Goal: Task Accomplishment & Management: Use online tool/utility

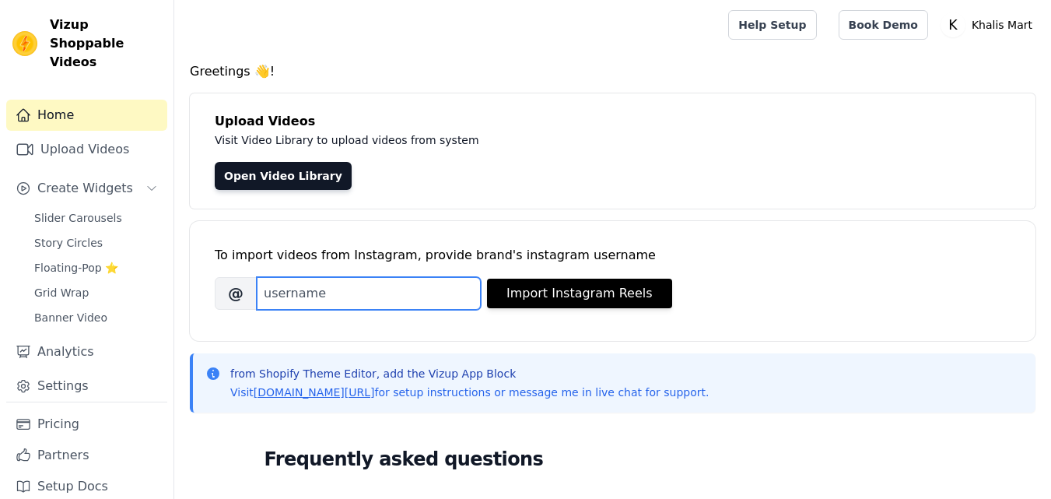
click at [404, 301] on input "Brand's Instagram Username" at bounding box center [369, 293] width 224 height 33
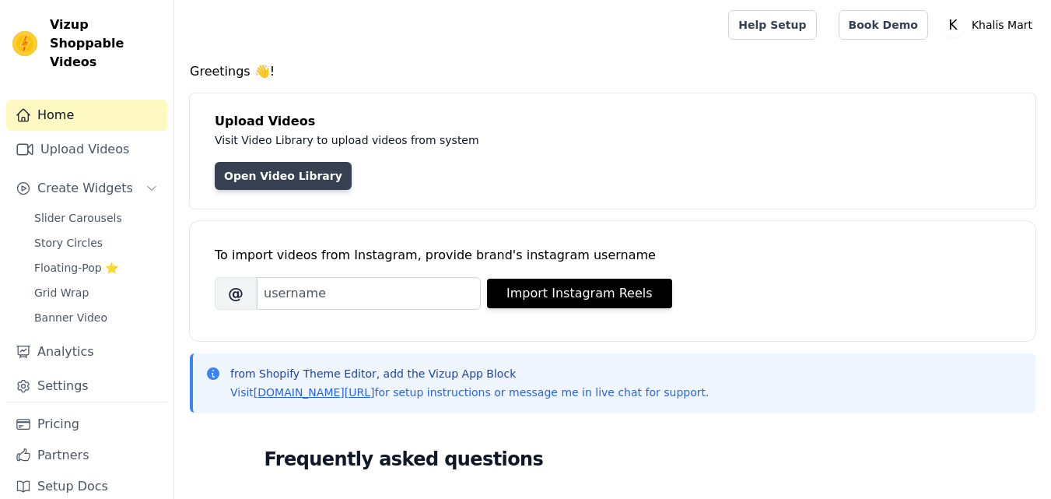
click at [288, 167] on link "Open Video Library" at bounding box center [283, 176] width 137 height 28
click at [284, 174] on link "Open Video Library" at bounding box center [283, 176] width 137 height 28
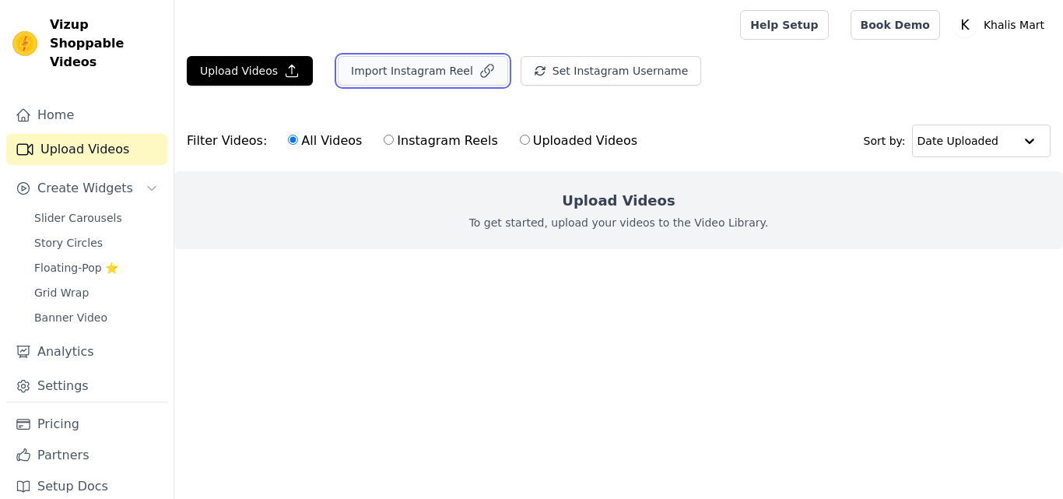
click at [412, 75] on button "Import Instagram Reel" at bounding box center [423, 71] width 170 height 30
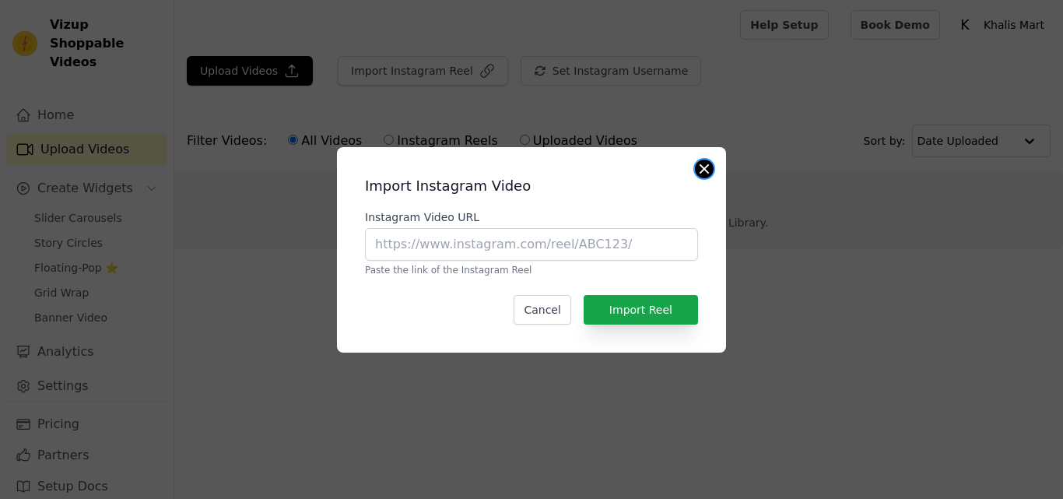
click at [700, 175] on button "Close modal" at bounding box center [704, 169] width 19 height 19
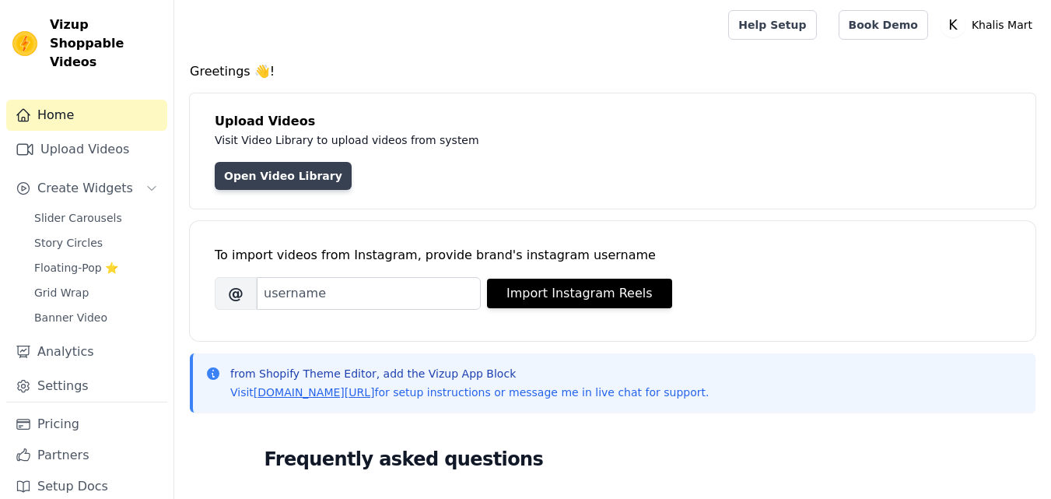
click at [288, 178] on link "Open Video Library" at bounding box center [283, 176] width 137 height 28
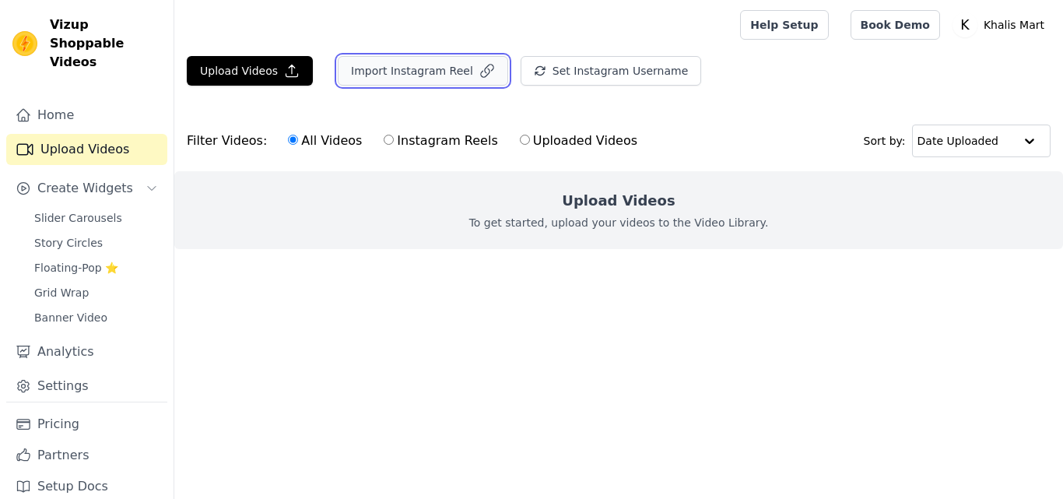
click at [402, 78] on button "Import Instagram Reel" at bounding box center [423, 71] width 170 height 30
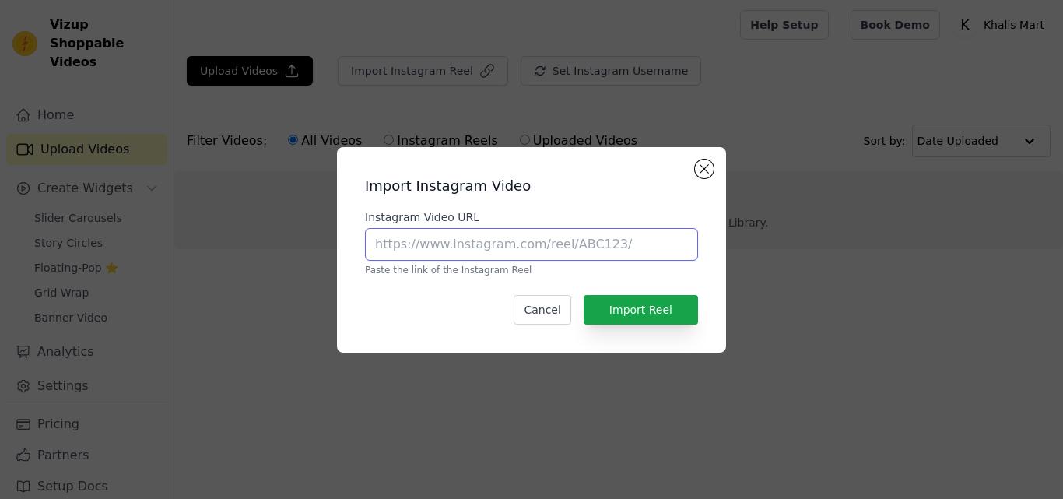
click at [457, 237] on input "Instagram Video URL" at bounding box center [531, 244] width 333 height 33
paste input "[URL][DOMAIN_NAME]"
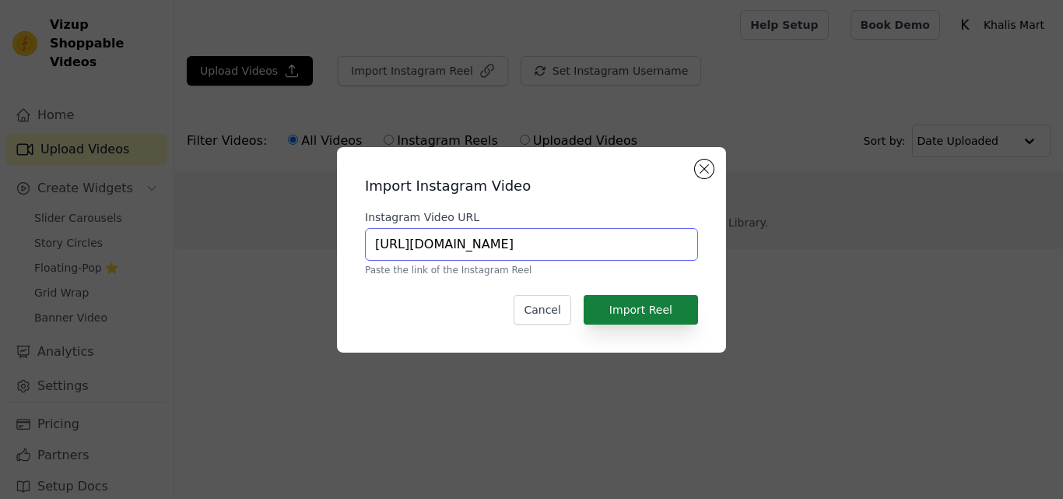
type input "[URL][DOMAIN_NAME]"
click at [612, 313] on button "Import Reel" at bounding box center [641, 310] width 114 height 30
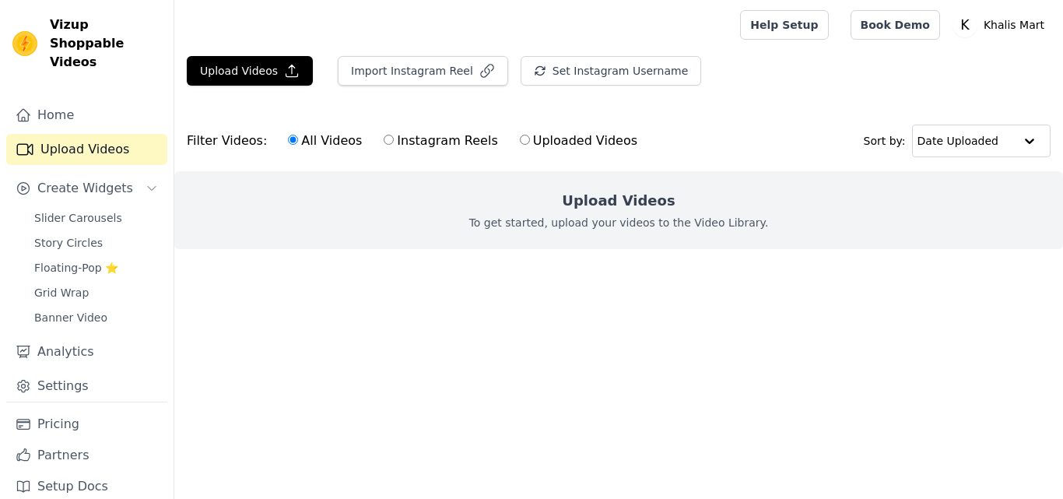
click at [603, 230] on p "To get started, upload your videos to the Video Library." at bounding box center [619, 223] width 300 height 16
click at [391, 149] on label "Instagram Reels" at bounding box center [440, 141] width 115 height 20
click at [391, 145] on input "Instagram Reels" at bounding box center [389, 140] width 10 height 10
radio input "true"
click at [535, 150] on label "Uploaded Videos" at bounding box center [578, 141] width 119 height 20
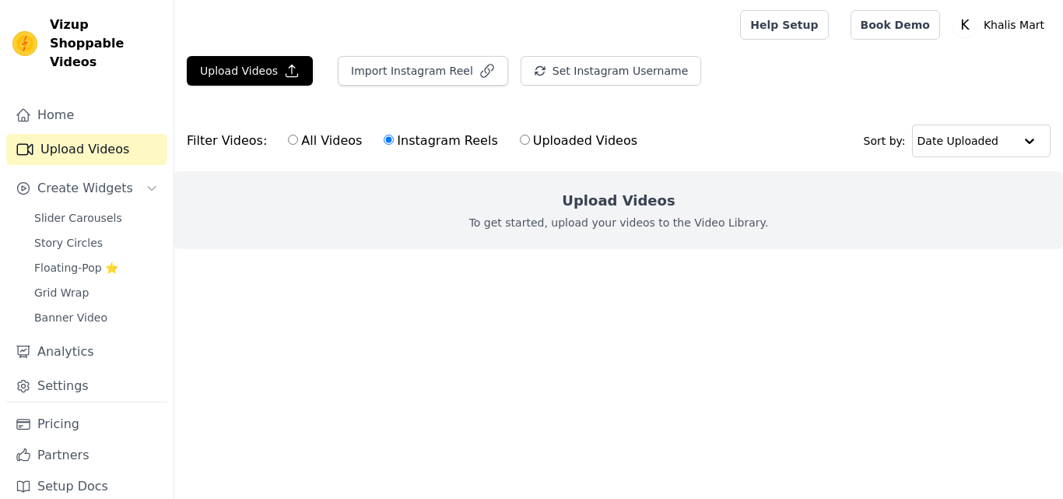
click at [530, 145] on input "Uploaded Videos" at bounding box center [525, 140] width 10 height 10
radio input "true"
click at [446, 146] on label "Instagram Reels" at bounding box center [440, 141] width 115 height 20
click at [394, 145] on input "Instagram Reels" at bounding box center [389, 140] width 10 height 10
radio input "true"
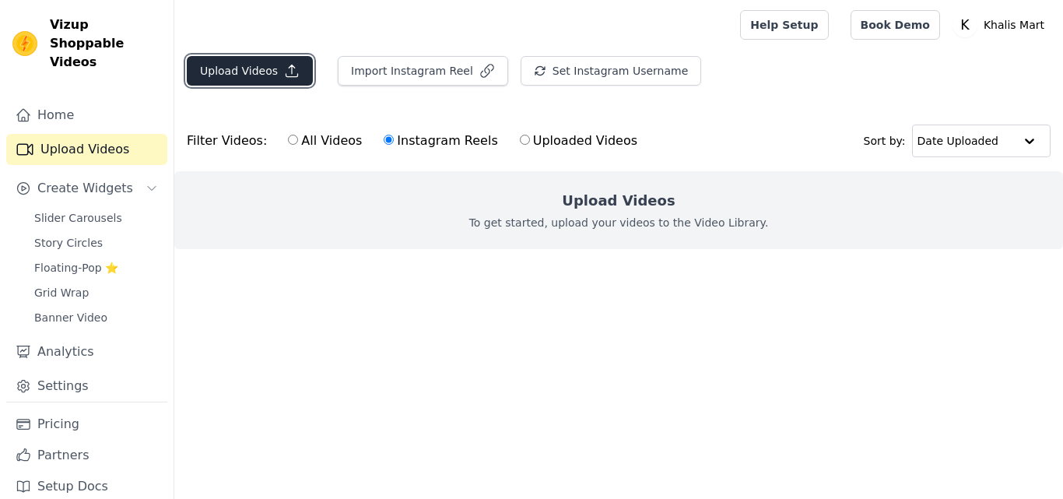
click at [284, 64] on icon "button" at bounding box center [292, 71] width 16 height 16
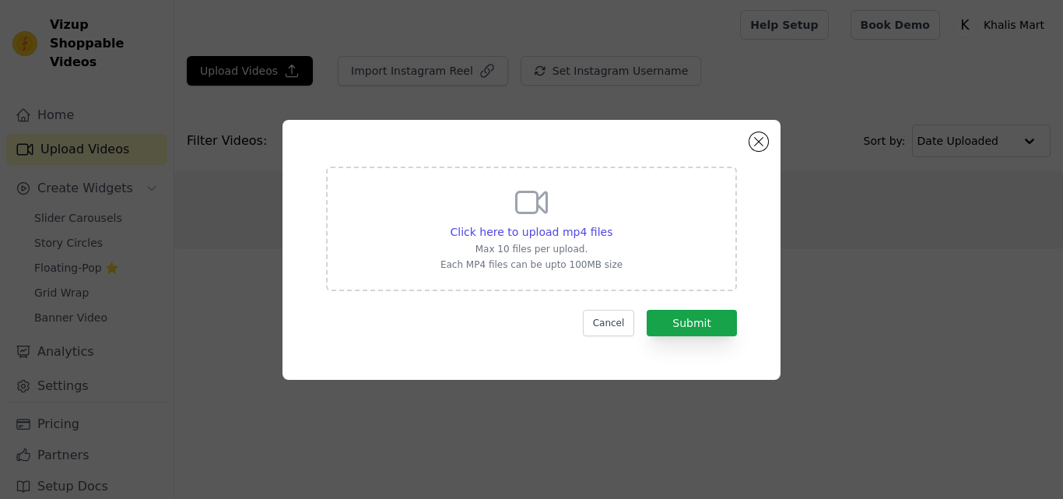
click at [770, 152] on div "Click here to upload mp4 files Max 10 files per upload. Each MP4 files can be u…" at bounding box center [532, 250] width 498 height 260
click at [753, 142] on button "Close modal" at bounding box center [758, 141] width 19 height 19
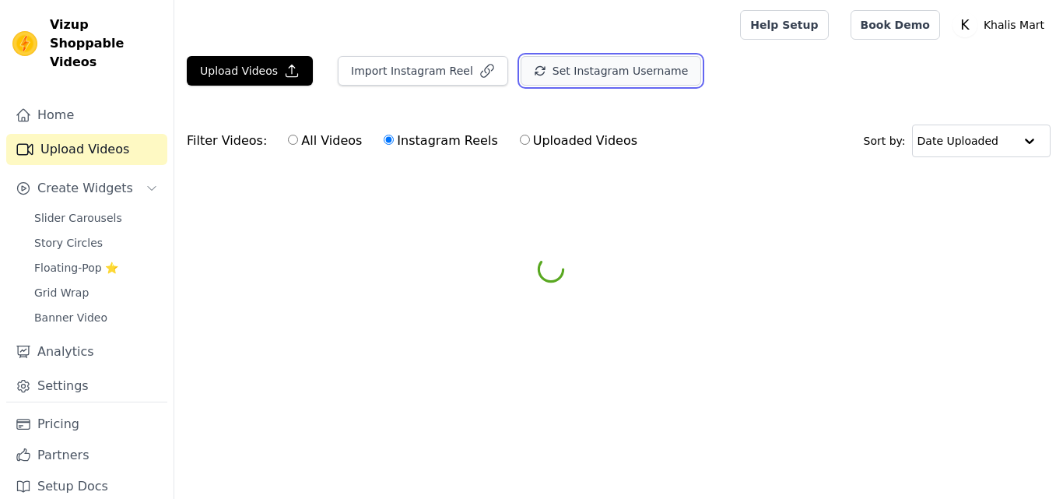
click at [610, 77] on button "Set Instagram Username" at bounding box center [611, 71] width 181 height 30
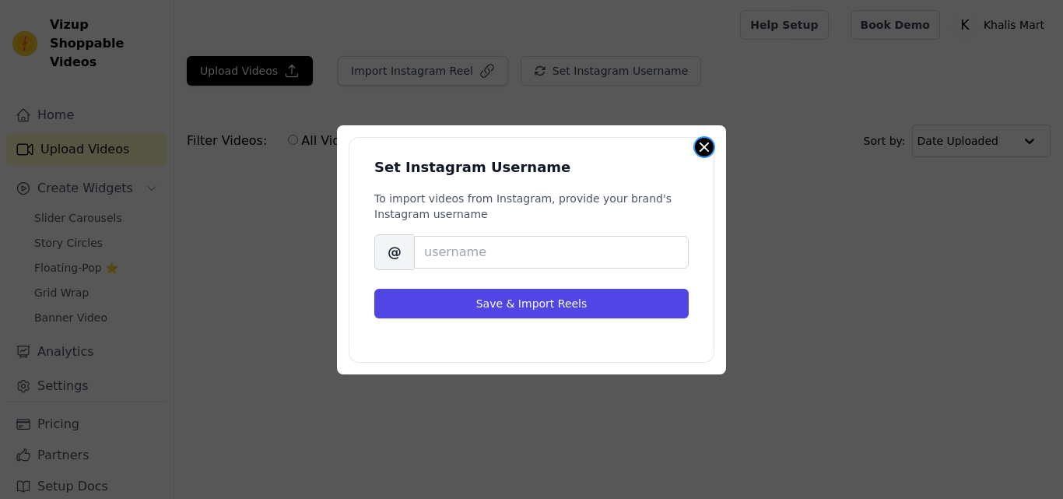
click at [702, 151] on button "Close modal" at bounding box center [704, 147] width 19 height 19
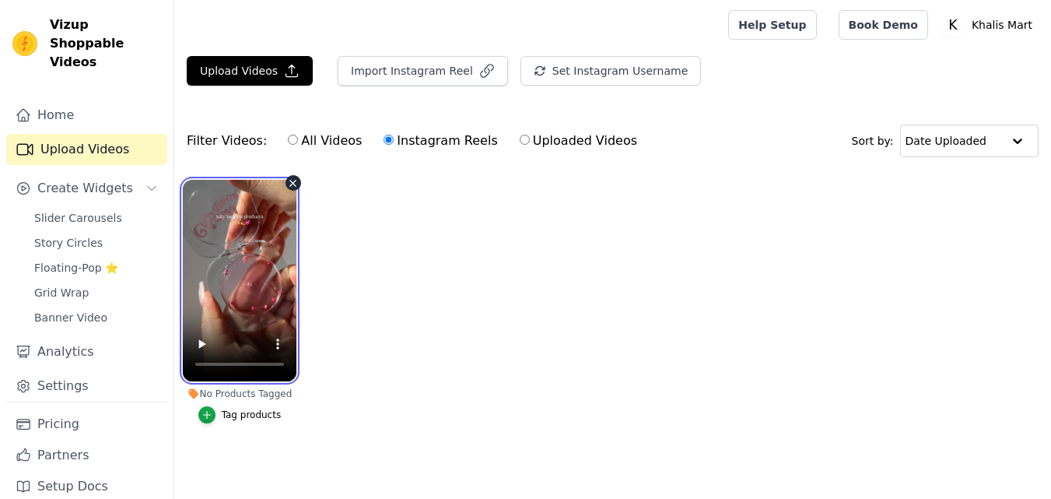
click at [226, 253] on video at bounding box center [240, 281] width 114 height 202
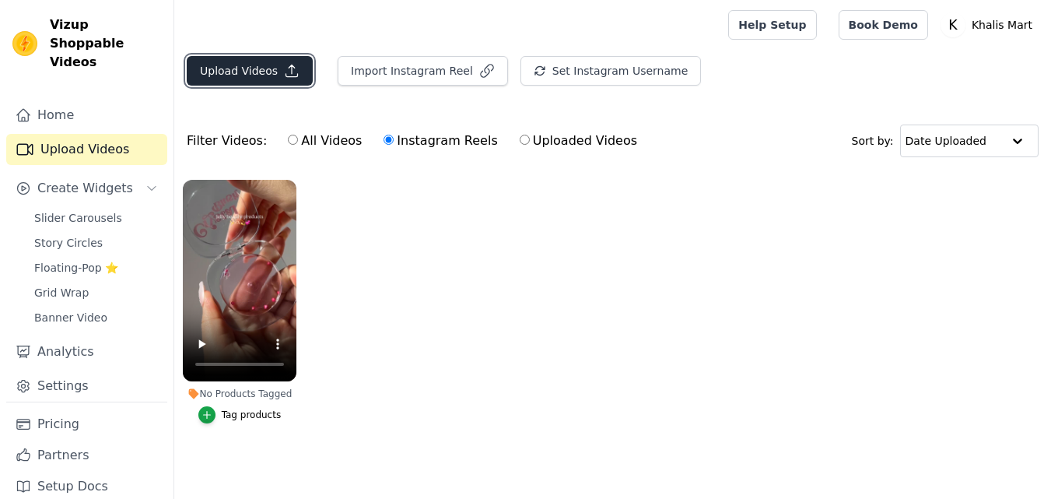
click at [264, 68] on button "Upload Videos" at bounding box center [250, 71] width 126 height 30
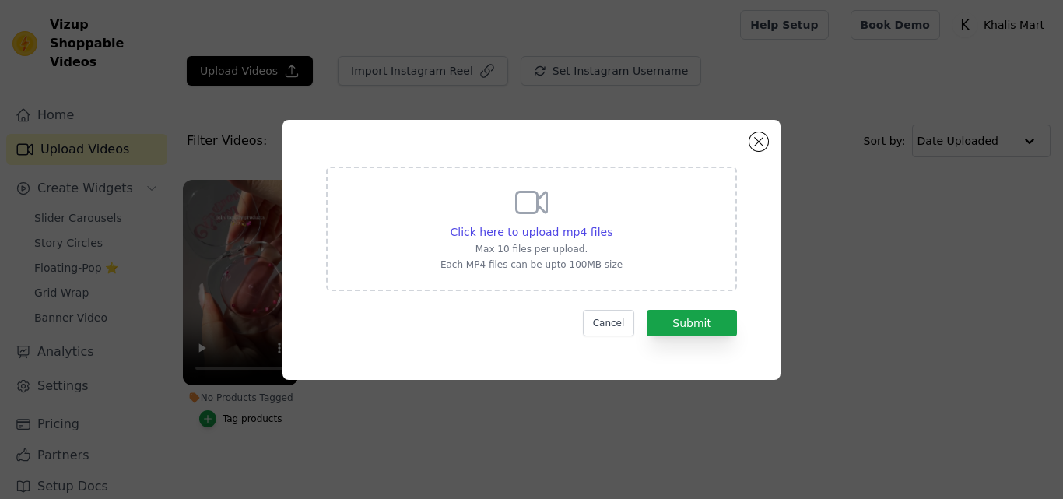
drag, startPoint x: 201, startPoint y: 331, endPoint x: 455, endPoint y: 298, distance: 255.8
click at [455, 298] on div "Click here to upload mp4 files Max 10 files per upload. Each MP4 files can be u…" at bounding box center [531, 250] width 1013 height 310
click at [767, 139] on button "Close modal" at bounding box center [758, 141] width 19 height 19
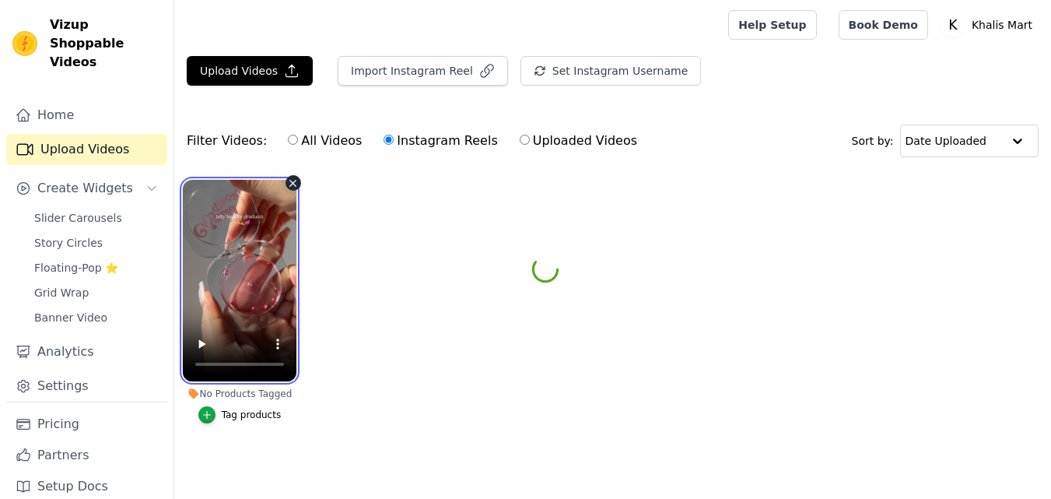
click at [241, 202] on video at bounding box center [240, 281] width 114 height 202
click at [215, 297] on video at bounding box center [240, 281] width 114 height 202
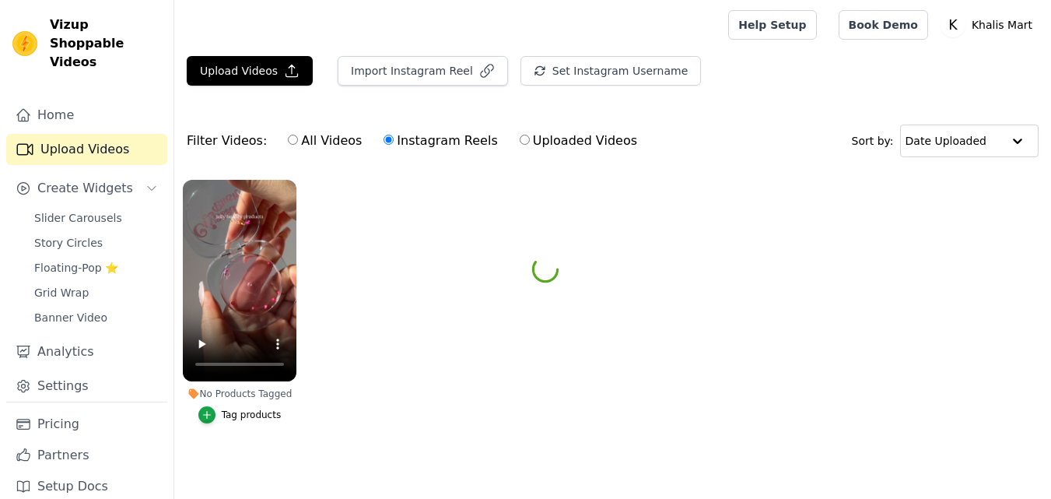
click at [221, 409] on button "Tag products" at bounding box center [239, 414] width 83 height 17
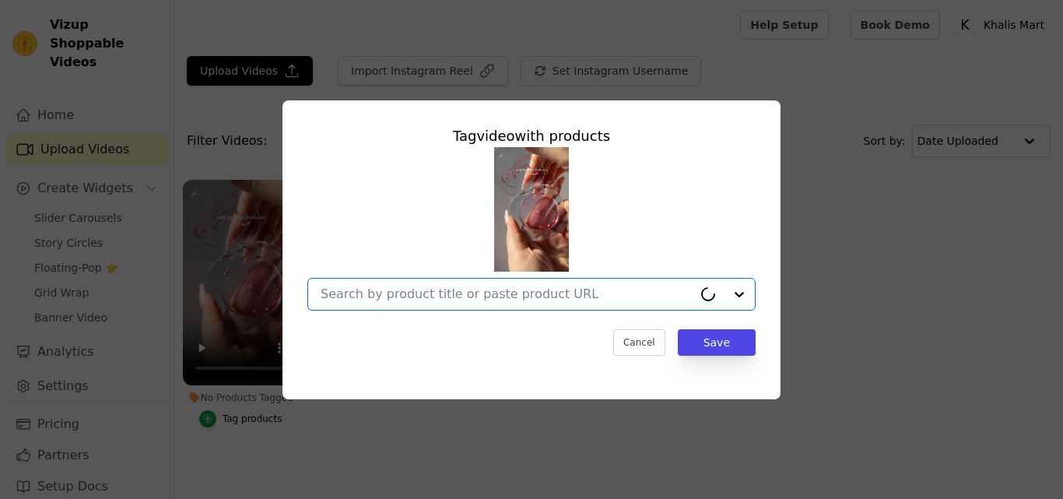
click at [431, 295] on input "No Products Tagged Tag video with products Option undefined, selected. Cancel S…" at bounding box center [507, 293] width 372 height 15
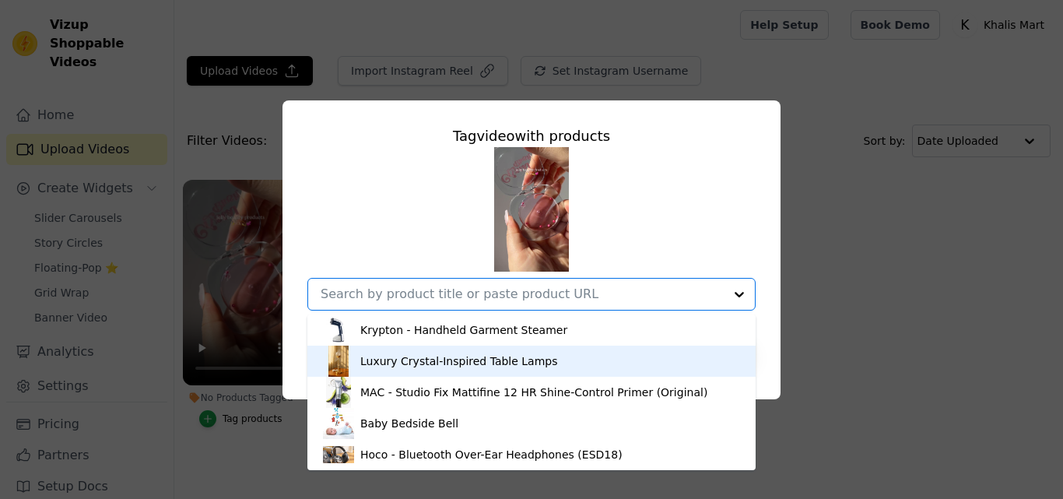
click at [677, 367] on div "Luxury Crystal-Inspired Table Lamps" at bounding box center [531, 361] width 417 height 31
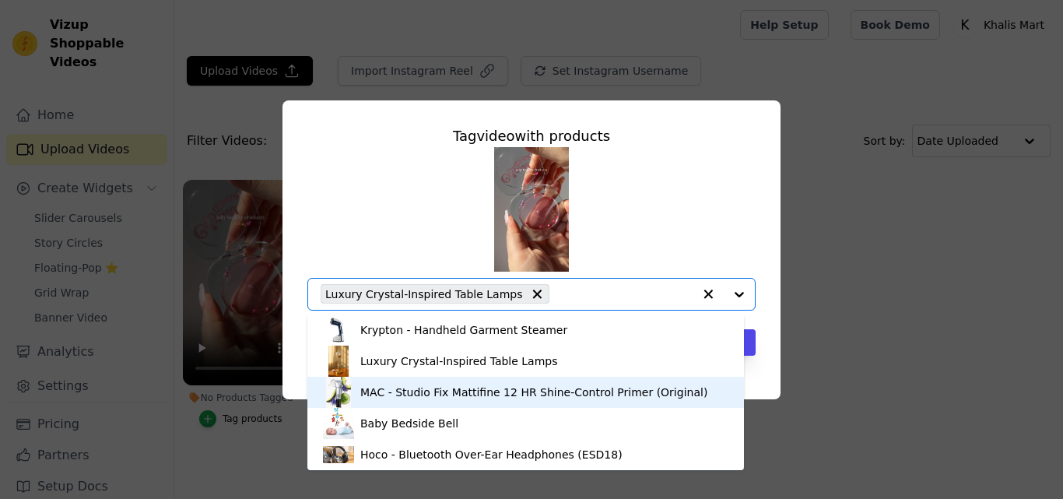
click at [655, 393] on div "MAC - Studio Fix Mattifine 12 HR Shine-Control Primer (Original)" at bounding box center [533, 392] width 347 height 16
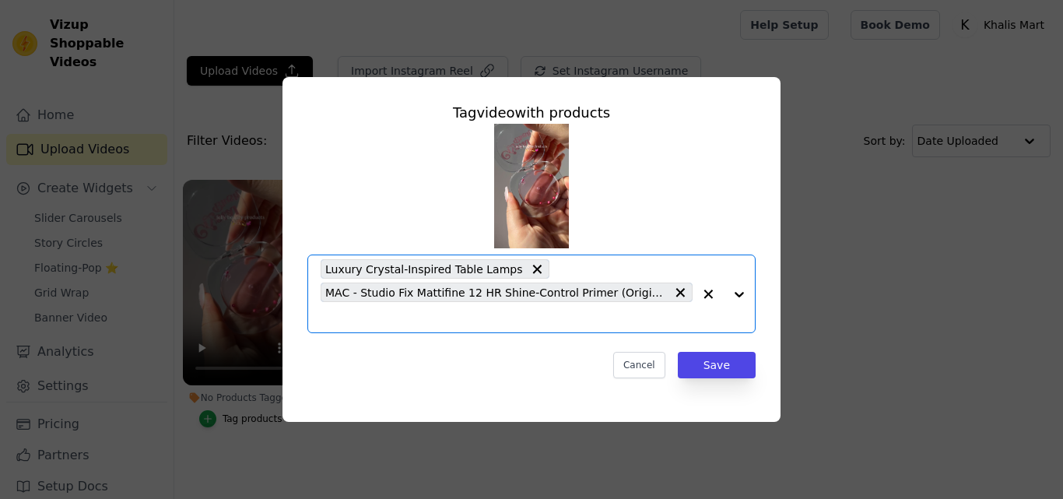
click at [529, 268] on icon at bounding box center [537, 269] width 16 height 16
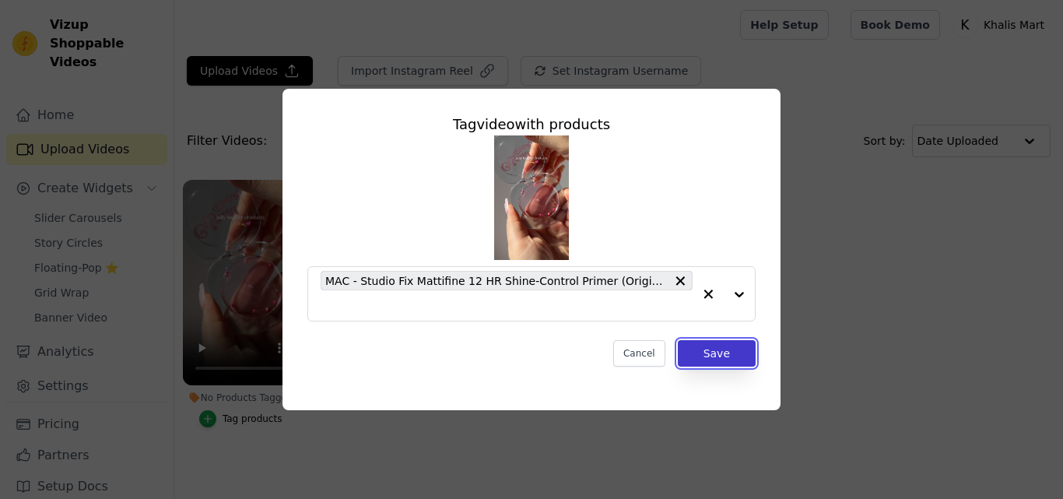
click at [714, 355] on button "Save" at bounding box center [717, 353] width 78 height 26
click at [714, 353] on button "Save" at bounding box center [717, 353] width 78 height 26
click at [724, 347] on button "Save" at bounding box center [717, 353] width 78 height 26
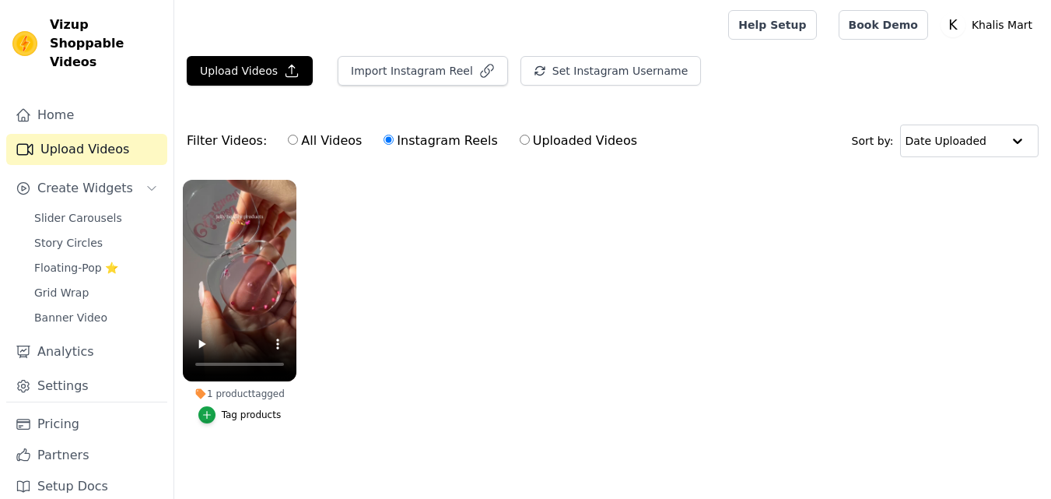
click at [244, 391] on div "1 product tagged" at bounding box center [240, 394] width 114 height 12
click at [238, 411] on div "Tag products" at bounding box center [252, 415] width 60 height 12
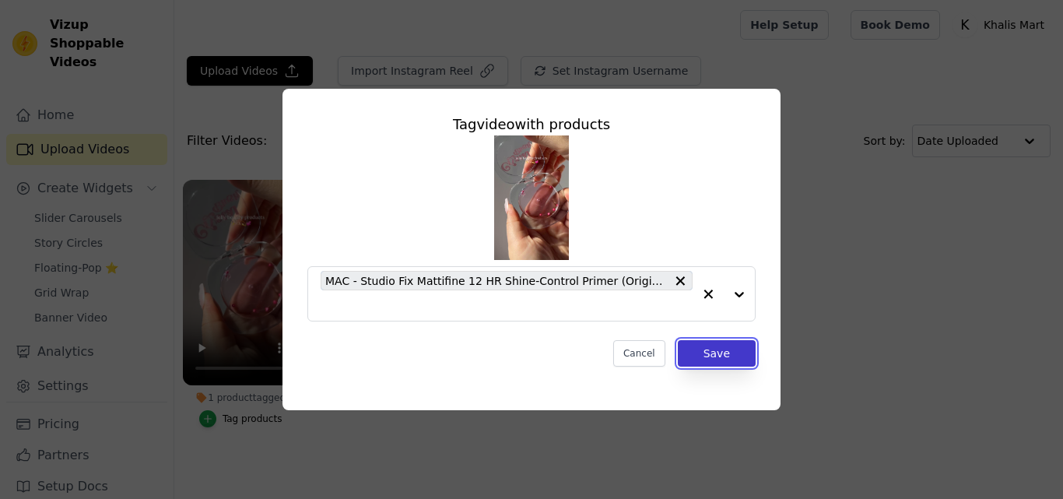
click at [705, 356] on button "Save" at bounding box center [717, 353] width 78 height 26
click at [698, 354] on button "Save" at bounding box center [717, 353] width 78 height 26
click at [657, 352] on button "Cancel" at bounding box center [639, 353] width 52 height 26
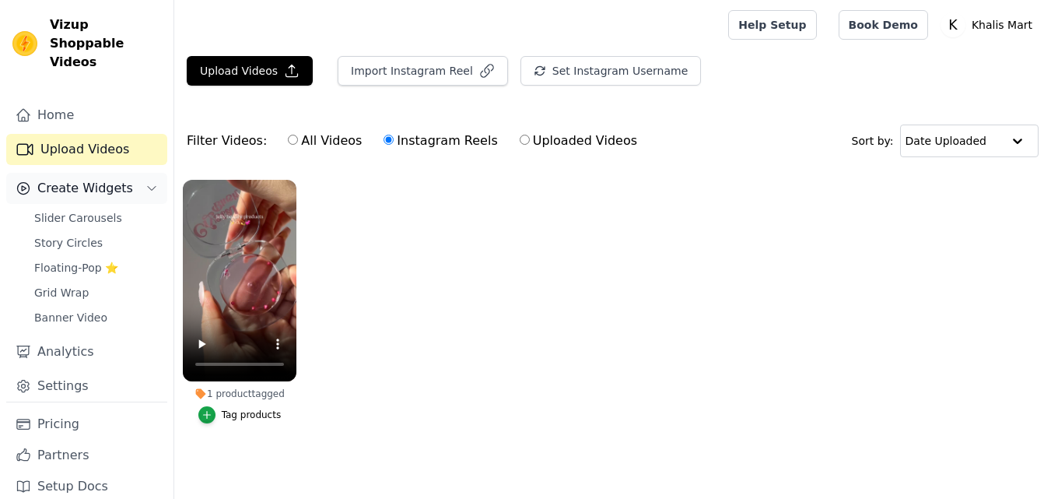
click at [138, 173] on button "Create Widgets" at bounding box center [86, 188] width 161 height 31
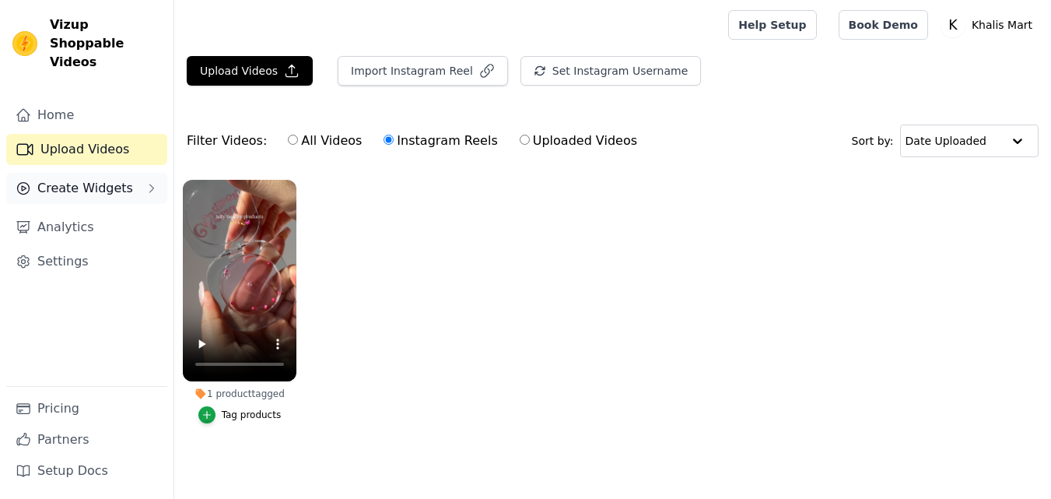
click at [138, 173] on button "Create Widgets" at bounding box center [86, 188] width 161 height 31
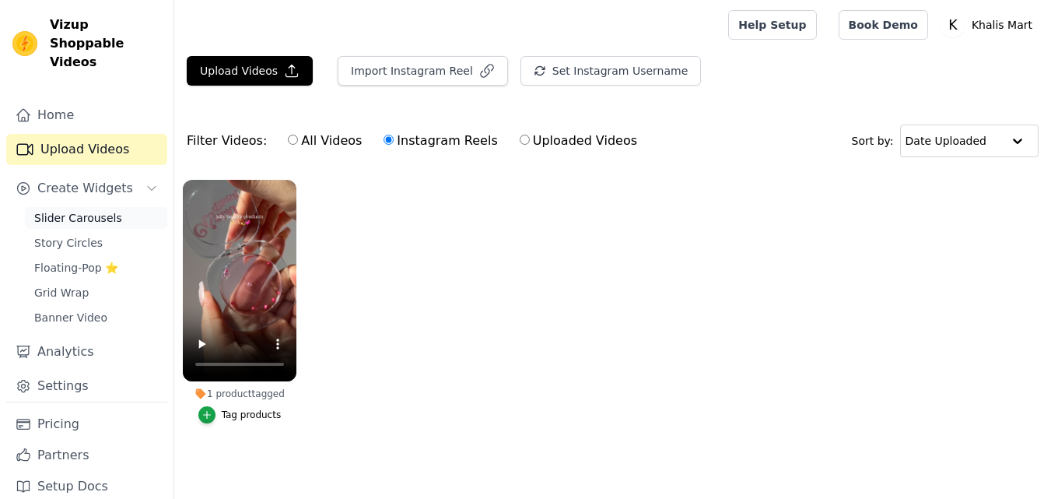
click at [118, 207] on link "Slider Carousels" at bounding box center [96, 218] width 142 height 22
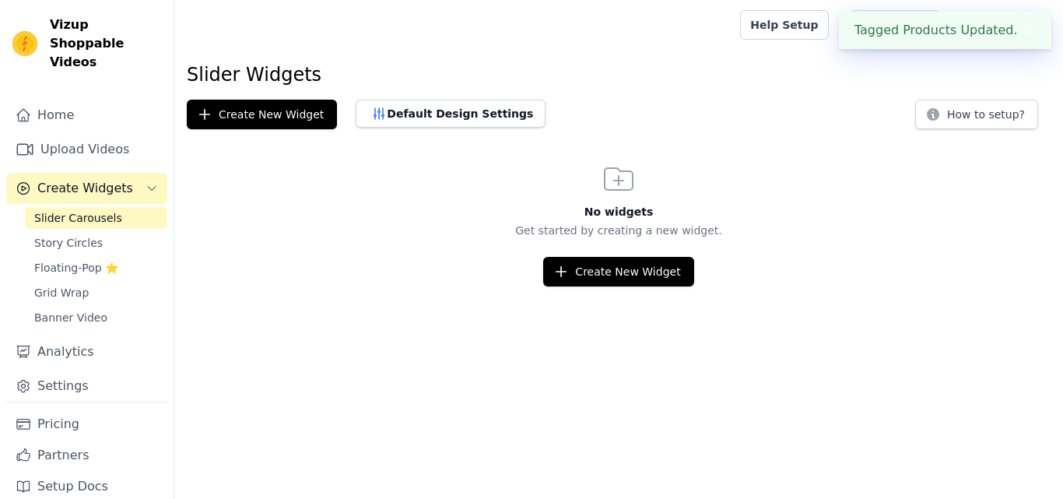
click at [891, 84] on body "Tagged Products Updated. ✖ Vizup Shoppable Videos Home Upload Videos Create Wid…" at bounding box center [531, 143] width 1063 height 286
click at [809, 99] on div "Slider Widgets Create New Widget Default Design Settings How to setup? No widge…" at bounding box center [618, 174] width 889 height 224
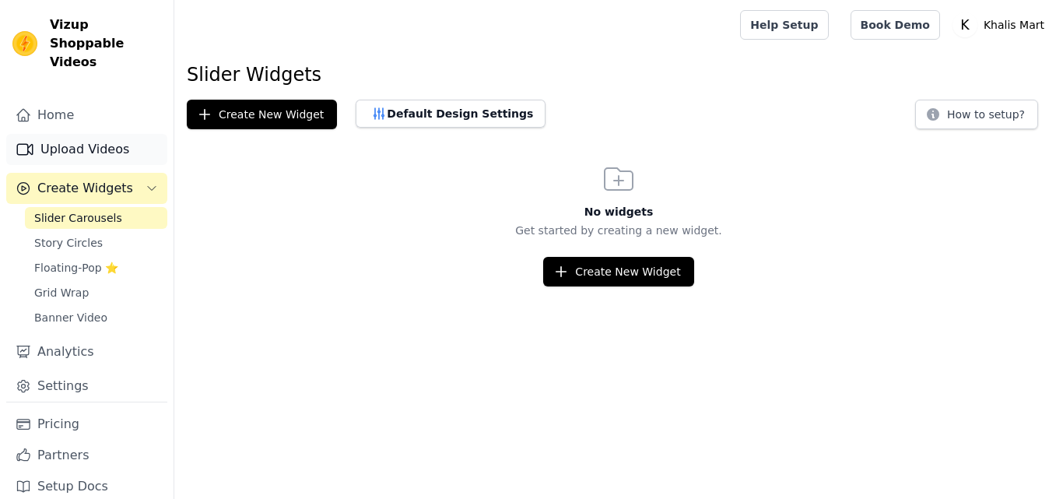
click at [107, 134] on link "Upload Videos" at bounding box center [86, 149] width 161 height 31
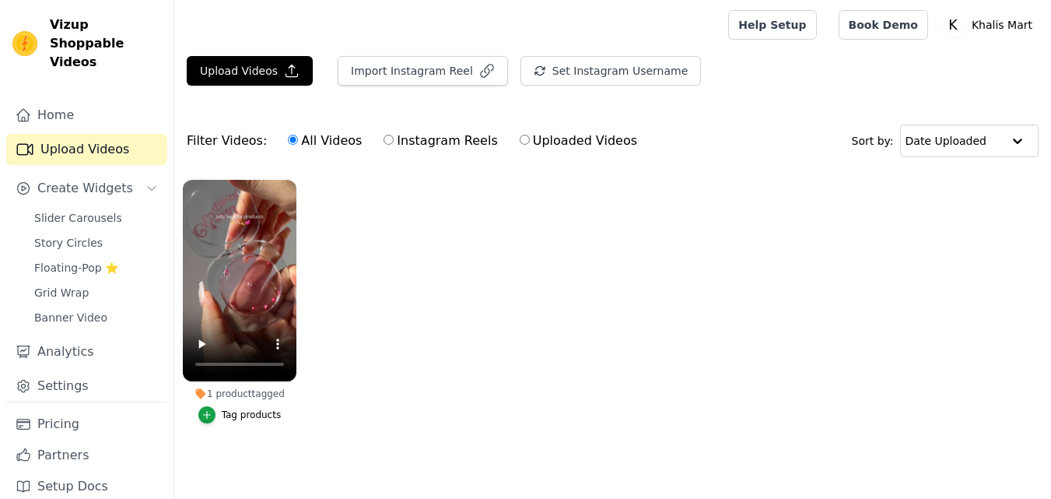
click at [499, 284] on ul "1 product tagged Tag products" at bounding box center [612, 317] width 877 height 292
click at [84, 373] on link "Settings" at bounding box center [86, 385] width 161 height 31
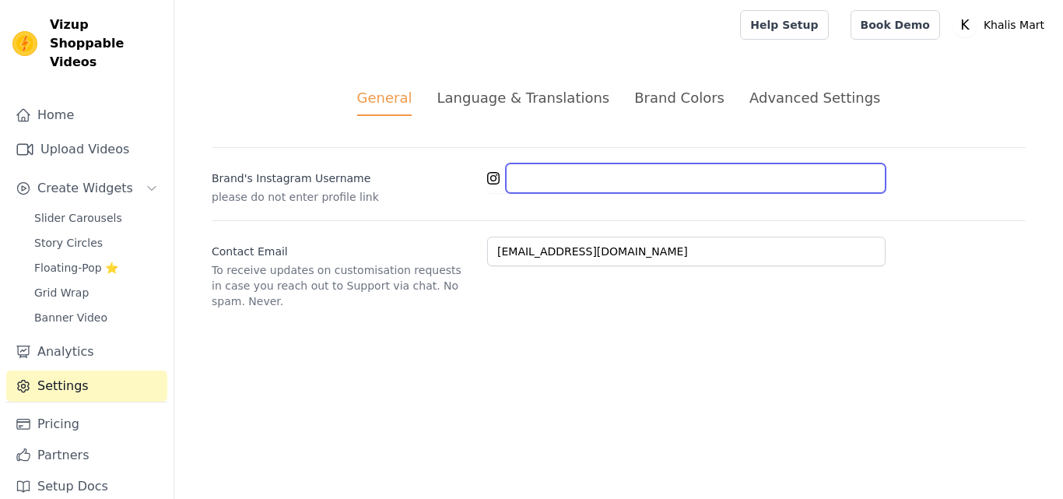
click at [672, 173] on input "Brand's Instagram Username" at bounding box center [696, 178] width 380 height 30
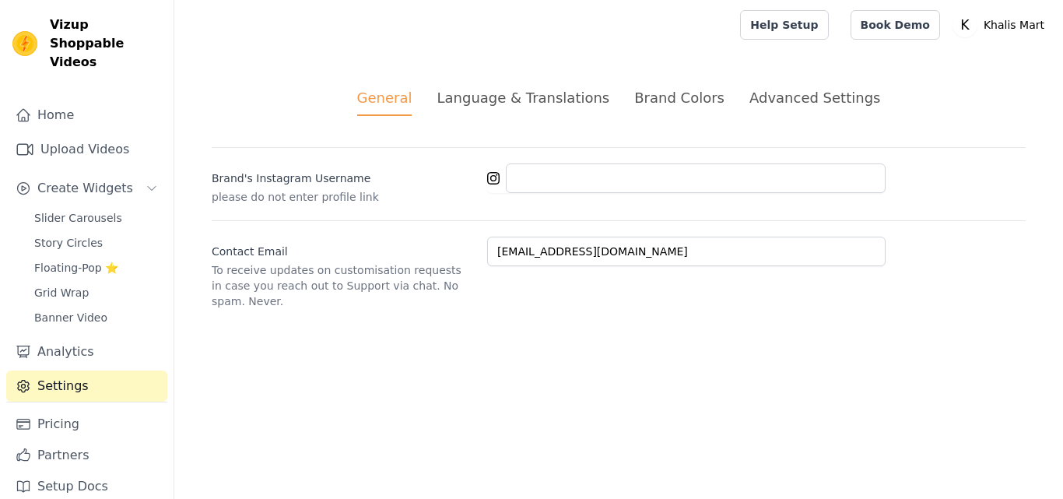
click at [410, 191] on p "please do not enter profile link" at bounding box center [343, 197] width 263 height 16
click at [97, 287] on div "Slider Carousels Story Circles Floating-Pop ⭐ Grid Wrap Banner Video" at bounding box center [96, 267] width 142 height 121
click at [39, 287] on div "Slider Carousels Story Circles Floating-Pop ⭐ Grid Wrap Banner Video" at bounding box center [96, 267] width 142 height 121
click at [40, 310] on span "Banner Video" at bounding box center [70, 318] width 73 height 16
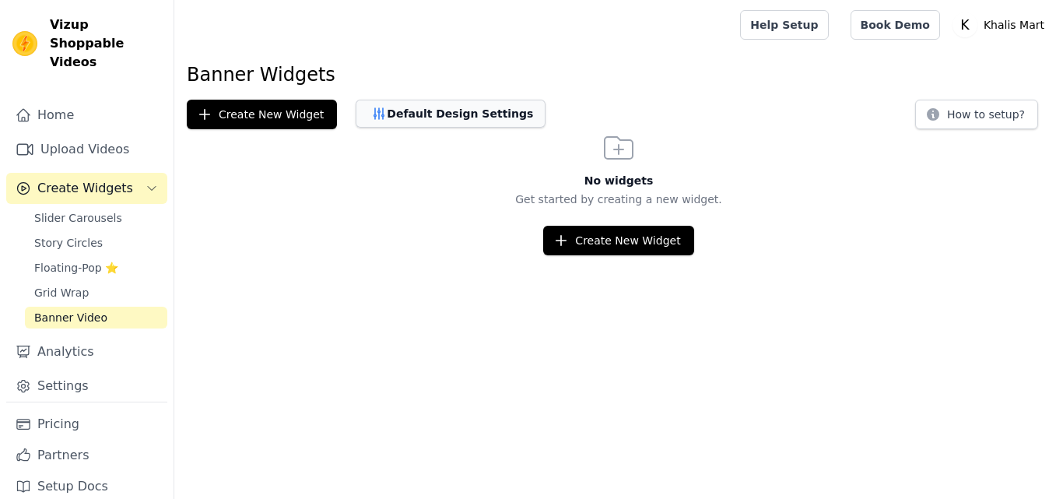
click at [391, 115] on button "Default Design Settings" at bounding box center [451, 114] width 190 height 28
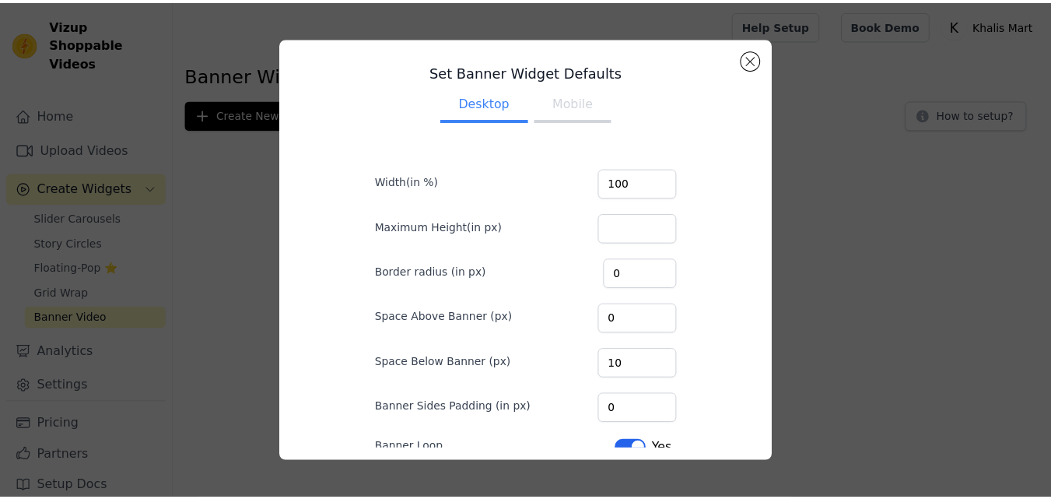
scroll to position [147, 0]
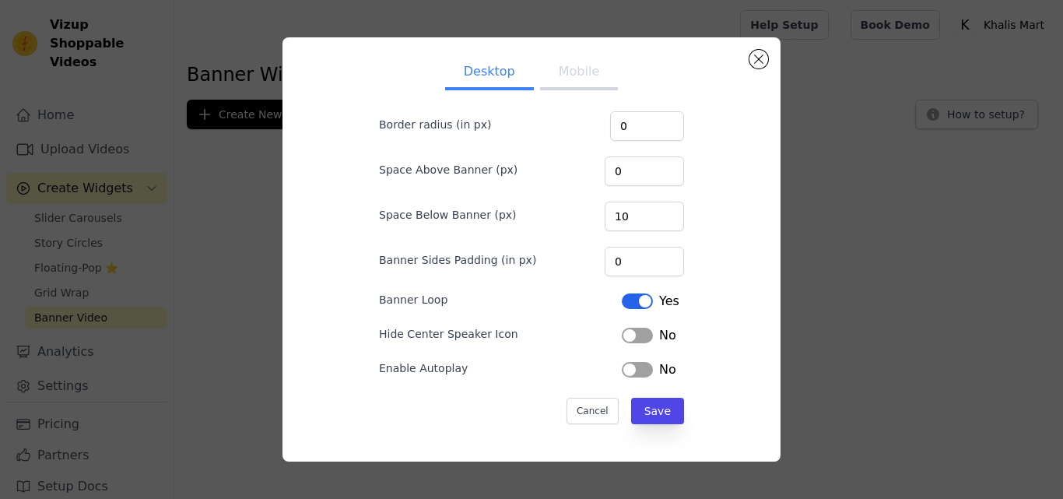
click at [636, 394] on form "Width(in %) 100 Maximum Height(in px) Border radius (in px) 0 Space Above Banne…" at bounding box center [532, 215] width 330 height 444
click at [644, 409] on button "Save" at bounding box center [657, 411] width 53 height 26
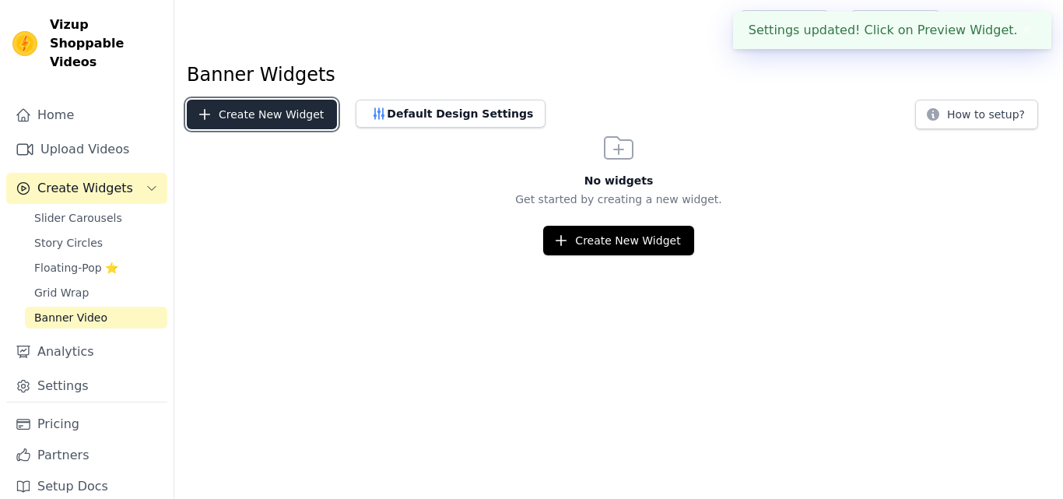
click at [288, 122] on button "Create New Widget" at bounding box center [262, 115] width 150 height 30
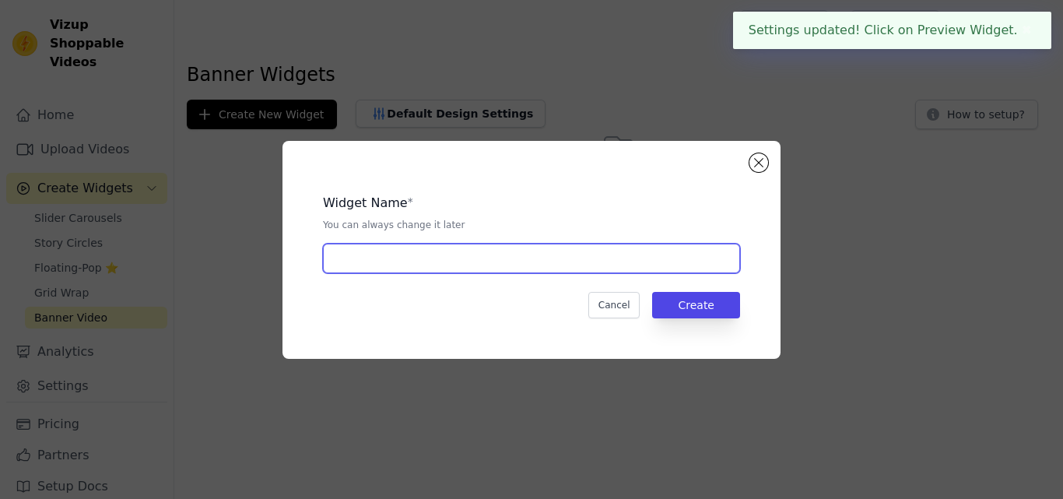
click at [480, 269] on input "text" at bounding box center [531, 259] width 417 height 30
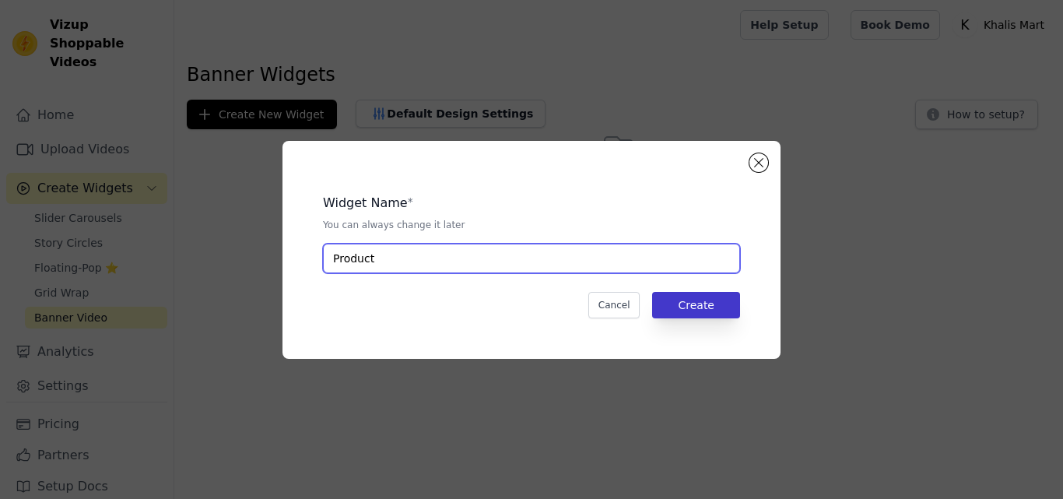
type input "Product"
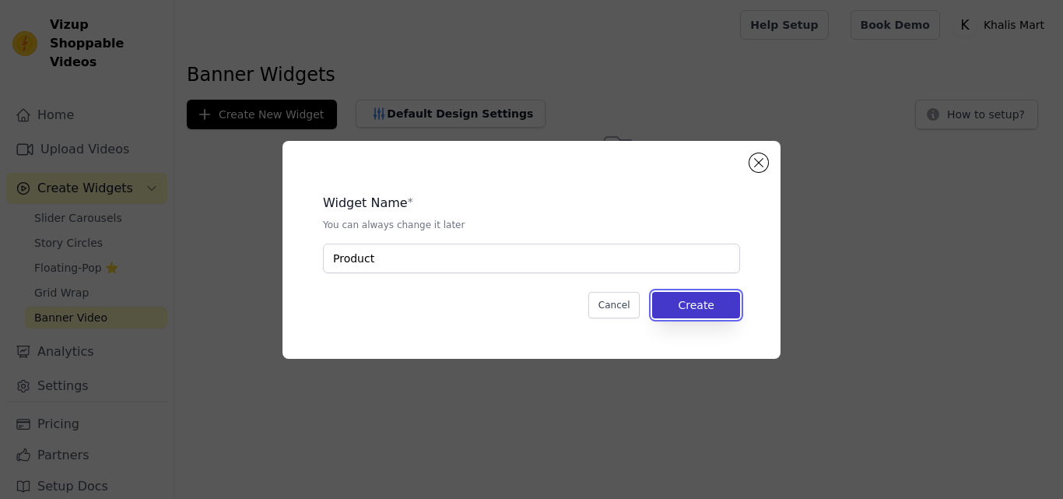
click at [673, 303] on button "Create" at bounding box center [696, 305] width 88 height 26
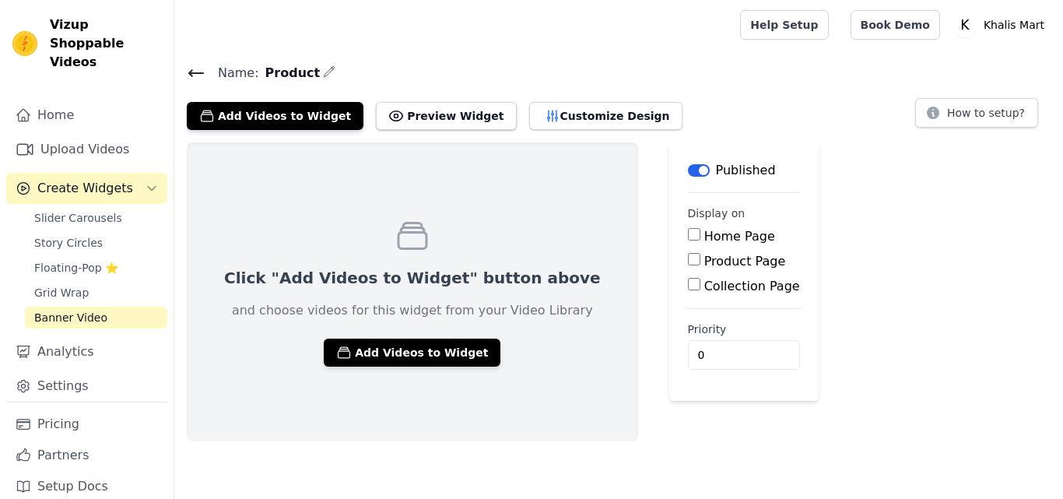
click at [688, 236] on input "Home Page" at bounding box center [694, 234] width 12 height 12
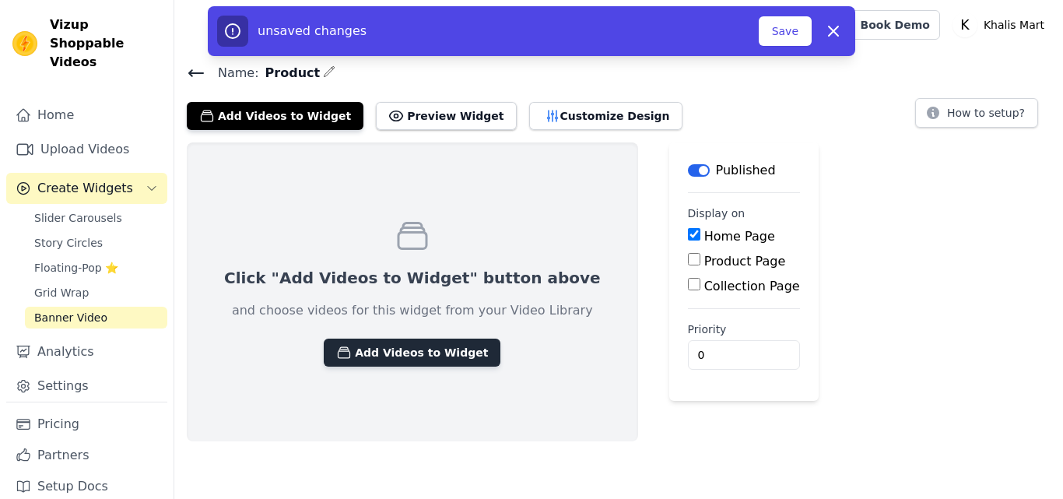
click at [439, 346] on button "Add Videos to Widget" at bounding box center [412, 353] width 177 height 28
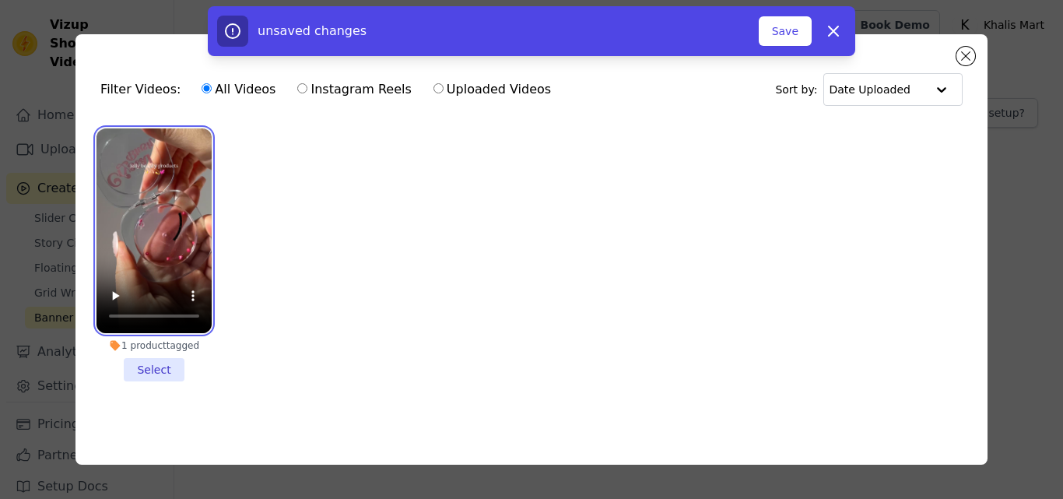
click at [158, 205] on video at bounding box center [154, 230] width 115 height 205
click at [151, 258] on video at bounding box center [154, 230] width 115 height 205
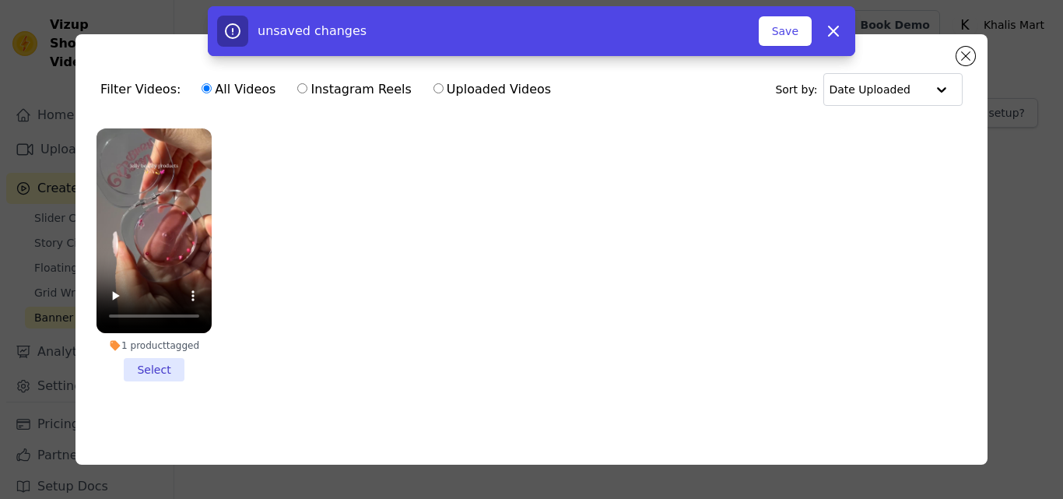
click at [144, 358] on li "1 product tagged Select" at bounding box center [154, 254] width 115 height 253
click at [0, 0] on input "1 product tagged Select" at bounding box center [0, 0] width 0 height 0
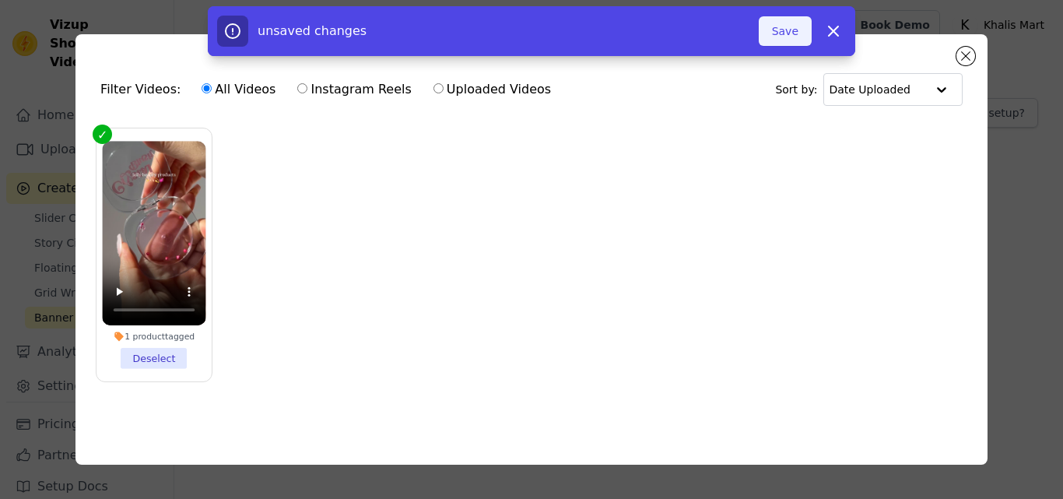
click at [797, 33] on button "Save" at bounding box center [785, 31] width 53 height 30
click at [795, 30] on button "Save" at bounding box center [785, 31] width 53 height 30
click at [784, 36] on button "Save" at bounding box center [785, 31] width 53 height 30
click at [833, 30] on icon "button" at bounding box center [833, 30] width 9 height 9
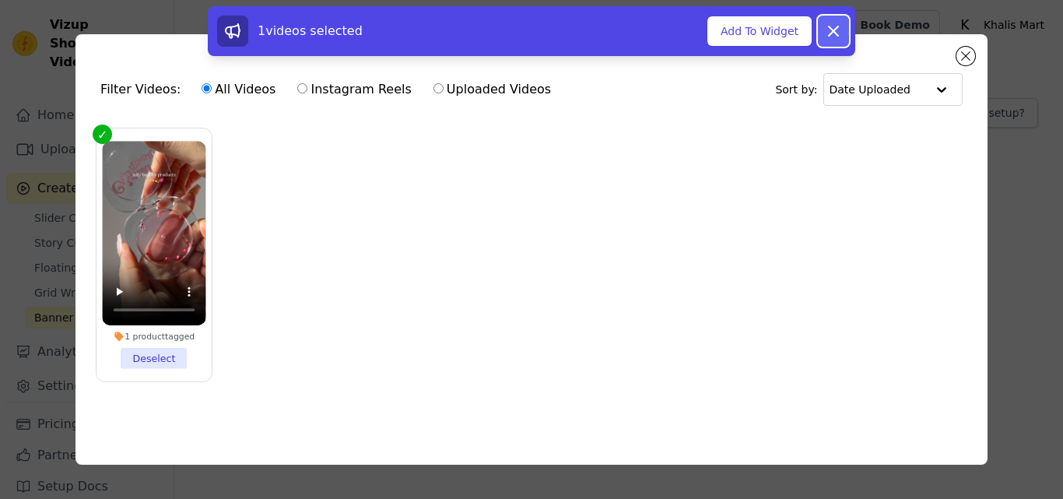
click at [844, 28] on button "Dismiss" at bounding box center [833, 31] width 31 height 31
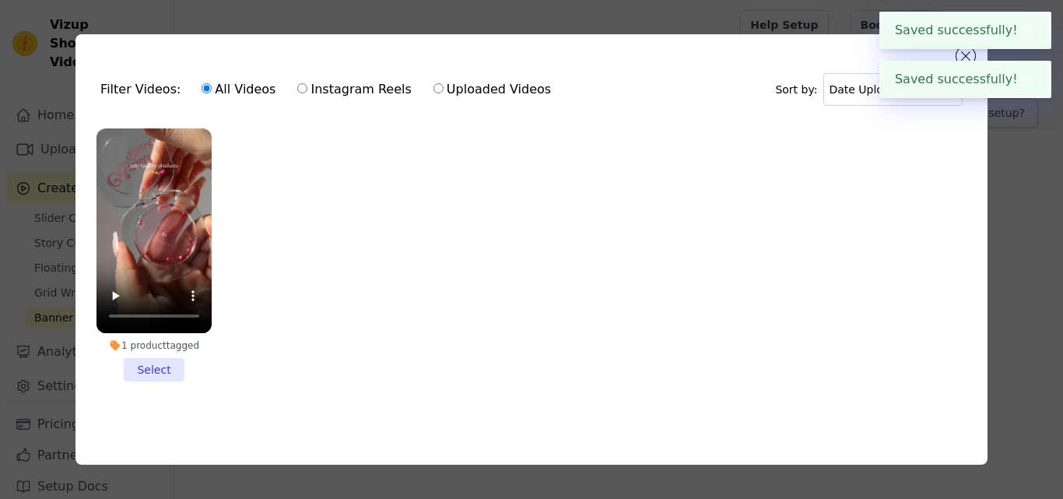
click at [157, 363] on li "1 product tagged Select" at bounding box center [154, 254] width 115 height 253
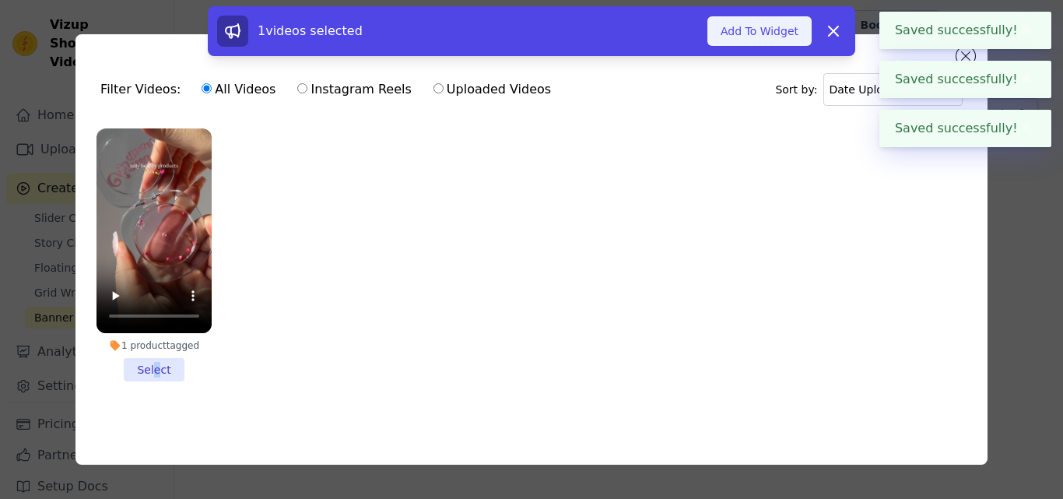
click at [744, 30] on button "Add To Widget" at bounding box center [759, 31] width 104 height 30
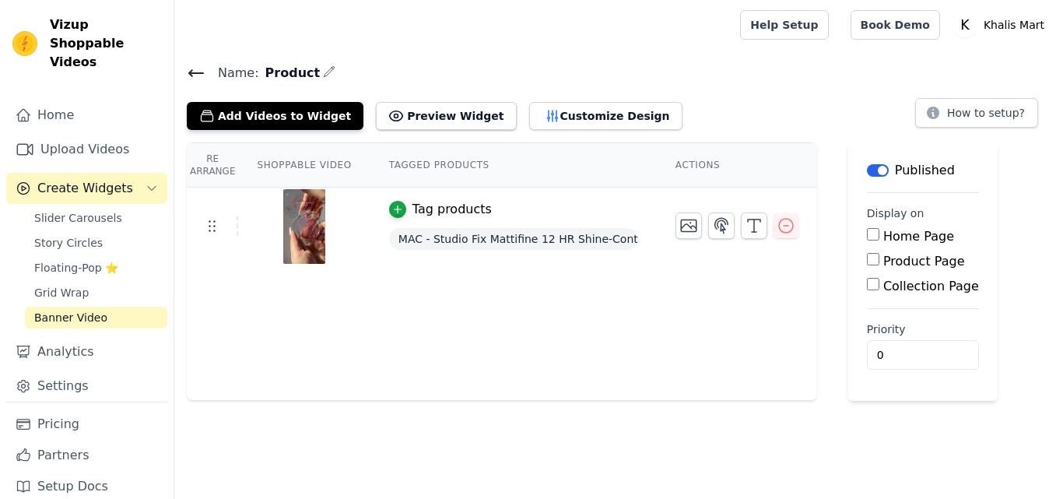
click at [867, 236] on input "Home Page" at bounding box center [873, 234] width 12 height 12
checkbox input "true"
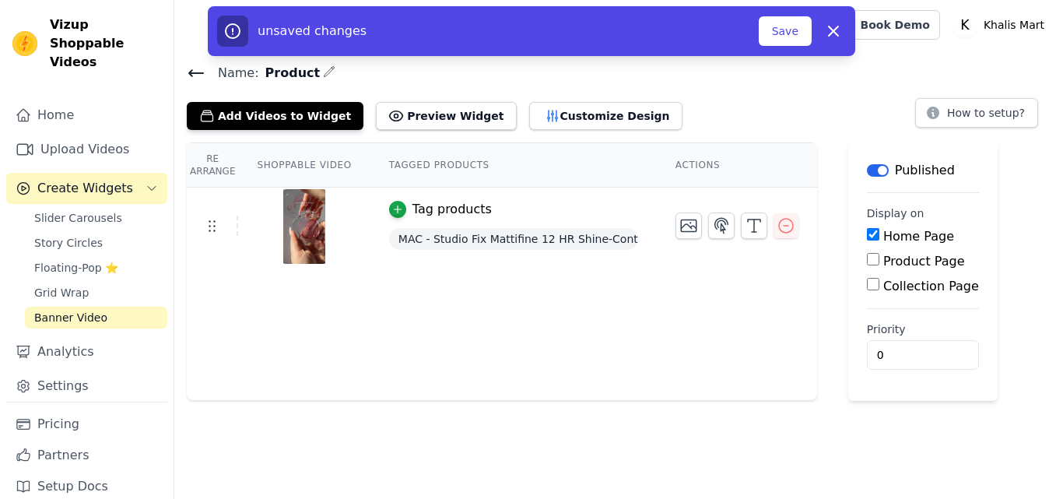
click at [423, 212] on div "Tag products" at bounding box center [451, 209] width 79 height 19
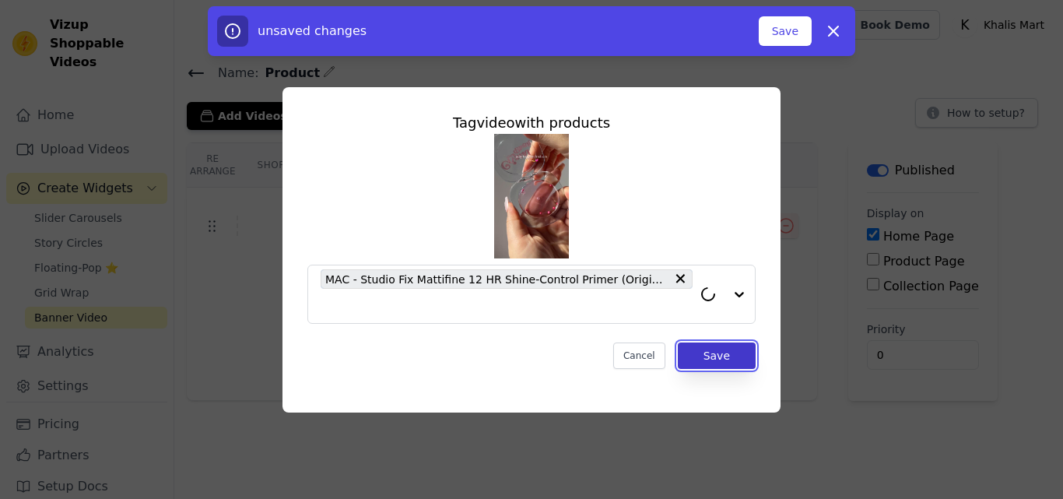
click at [720, 356] on button "Save" at bounding box center [717, 355] width 78 height 26
click at [722, 357] on button "Save" at bounding box center [717, 355] width 78 height 26
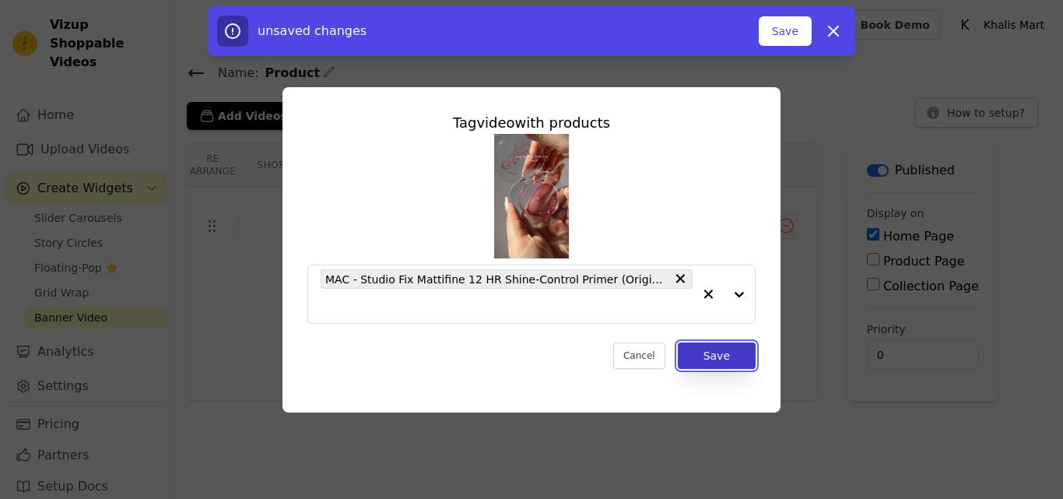
click at [722, 357] on button "Save" at bounding box center [717, 355] width 78 height 26
click at [788, 25] on button "Save" at bounding box center [785, 31] width 53 height 30
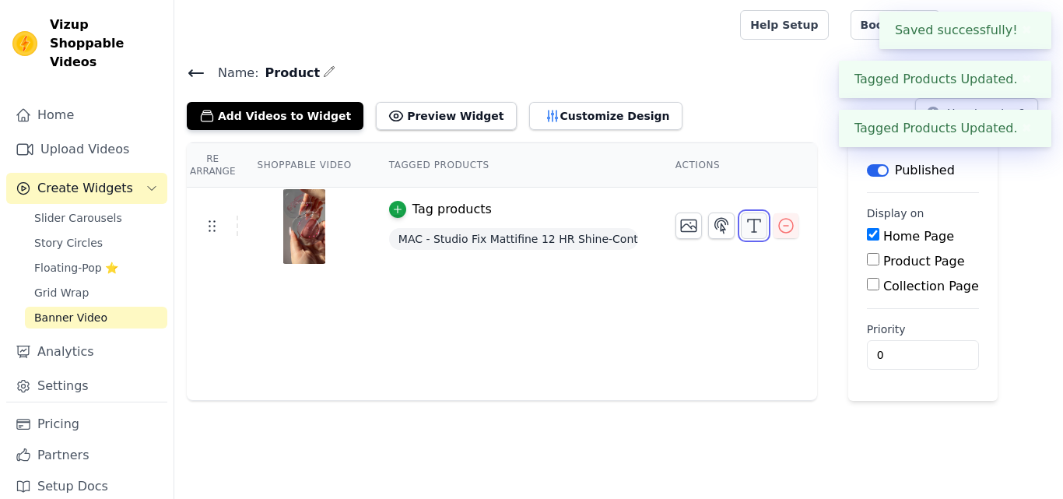
click at [745, 228] on icon "button" at bounding box center [754, 225] width 19 height 19
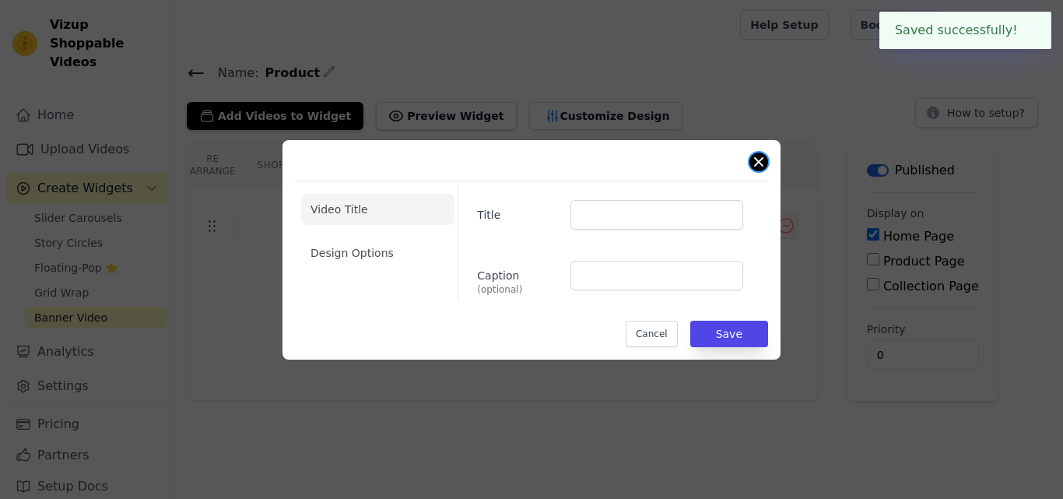
click at [759, 166] on button "Close modal" at bounding box center [758, 162] width 19 height 19
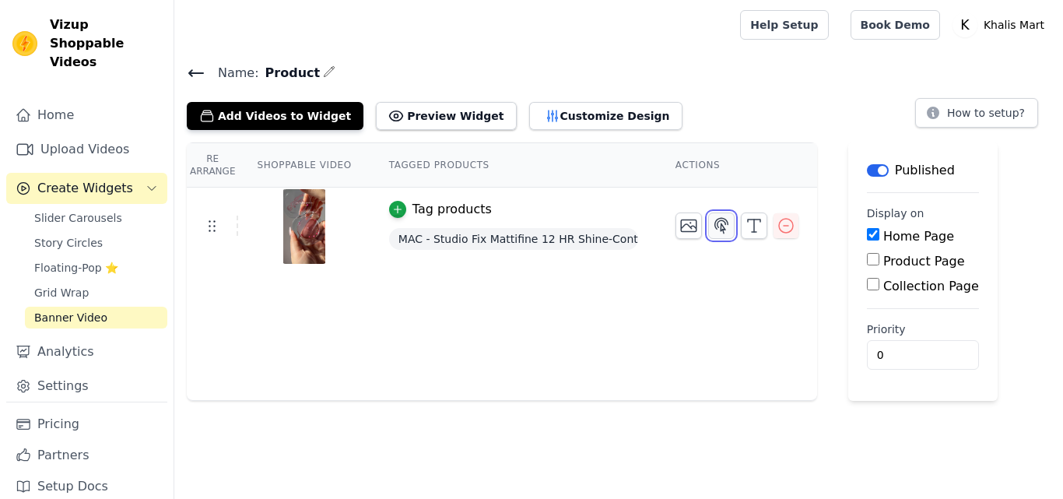
click at [714, 236] on button "button" at bounding box center [721, 225] width 26 height 26
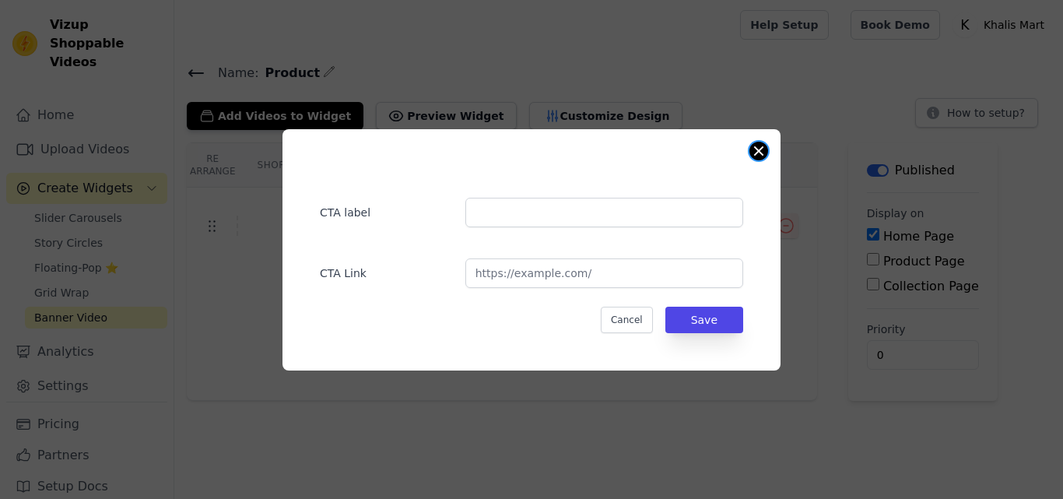
click at [755, 148] on button "Close modal" at bounding box center [758, 151] width 19 height 19
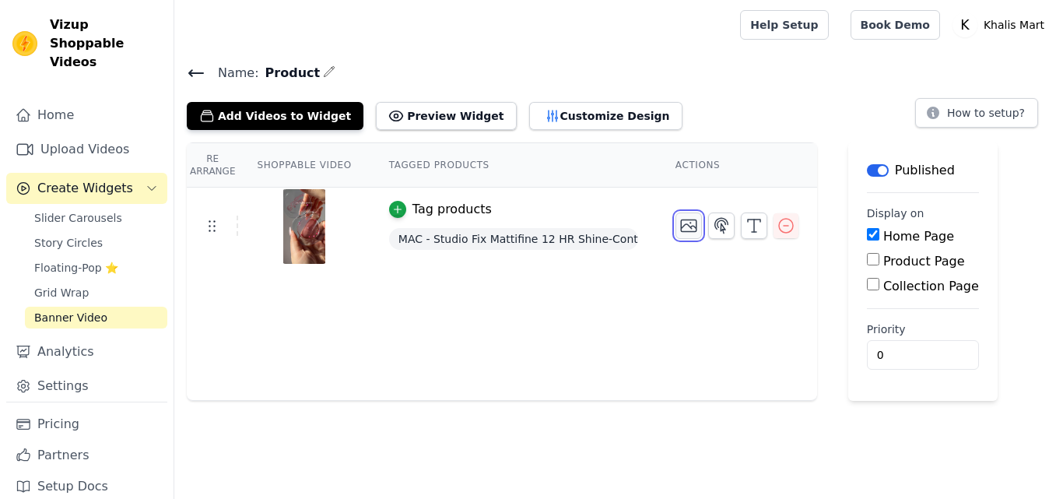
click at [679, 233] on icon "button" at bounding box center [688, 225] width 19 height 19
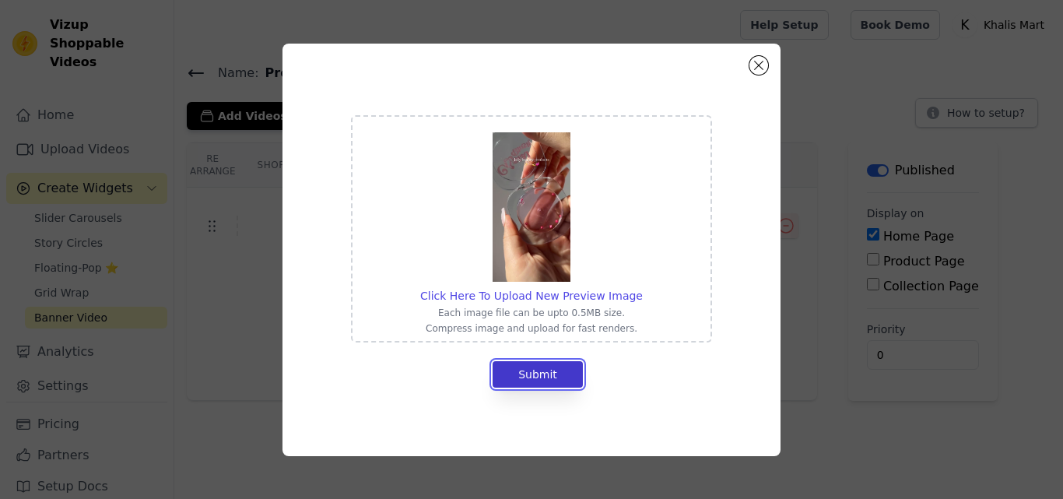
click at [545, 366] on button "Submit" at bounding box center [538, 374] width 90 height 26
click at [546, 386] on button "Submit" at bounding box center [538, 374] width 90 height 26
click at [756, 65] on button "Close modal" at bounding box center [758, 65] width 19 height 19
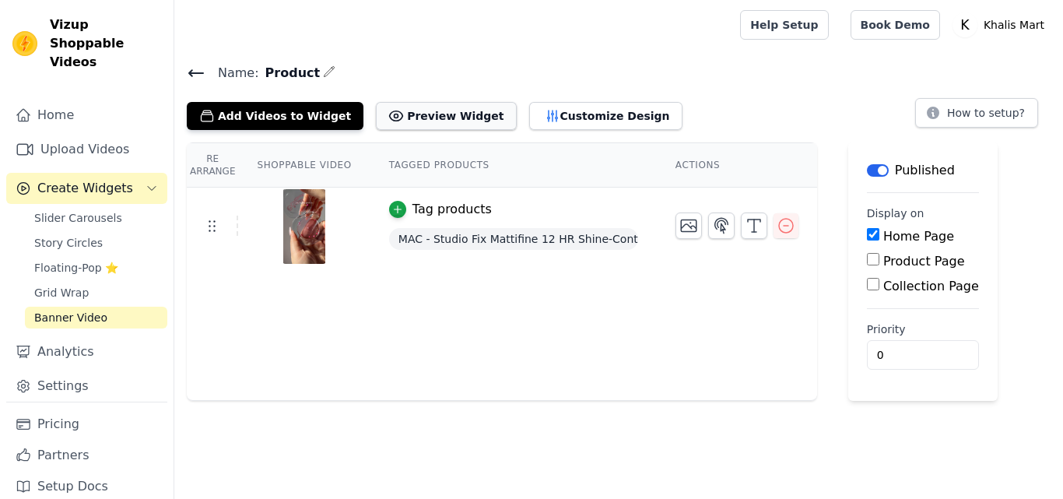
click at [427, 103] on button "Preview Widget" at bounding box center [446, 116] width 140 height 28
click at [211, 227] on icon at bounding box center [211, 225] width 19 height 19
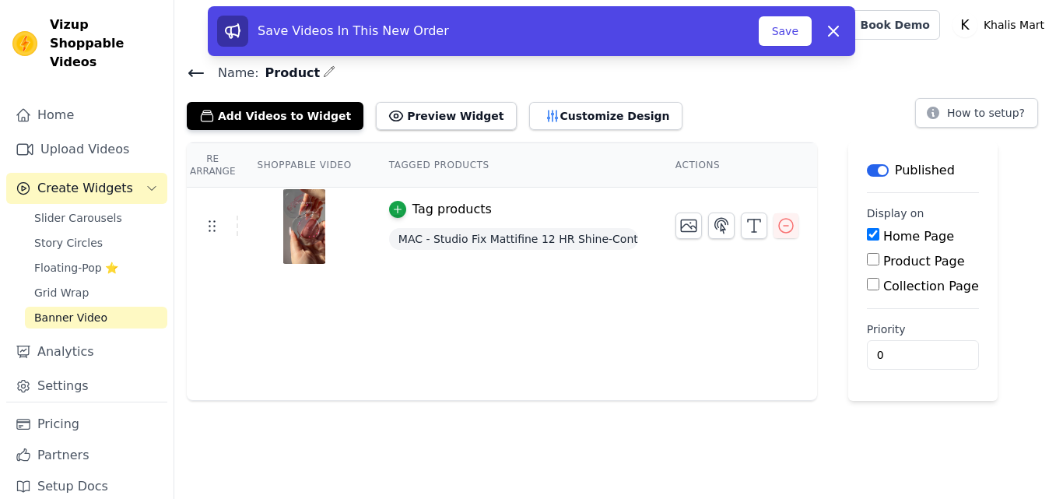
click at [641, 301] on div "Re Arrange Shoppable Video Tagged Products Actions Tag products MAC - Studio Fi…" at bounding box center [502, 271] width 630 height 258
click at [778, 37] on button "Save" at bounding box center [785, 31] width 53 height 30
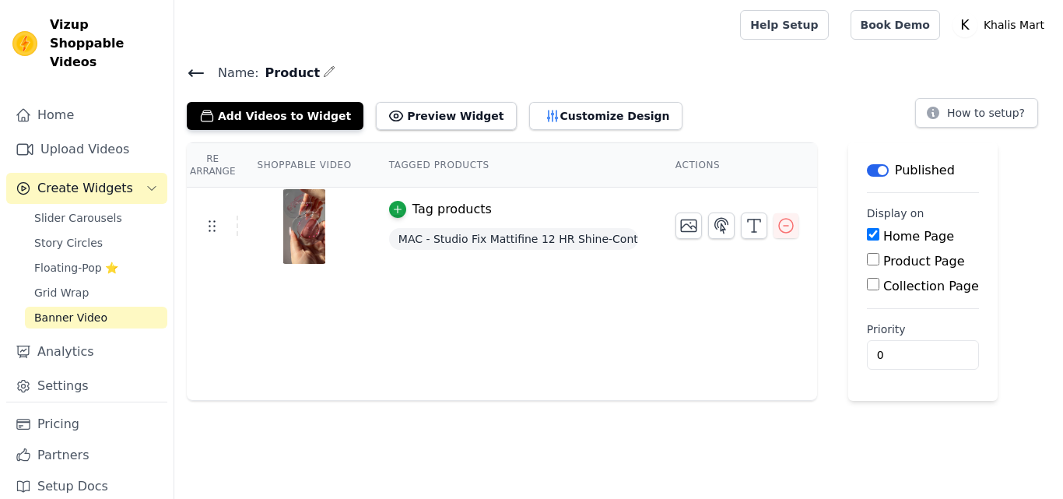
click at [402, 167] on th "Tagged Products" at bounding box center [513, 165] width 286 height 44
click at [867, 172] on button "Label" at bounding box center [878, 170] width 22 height 12
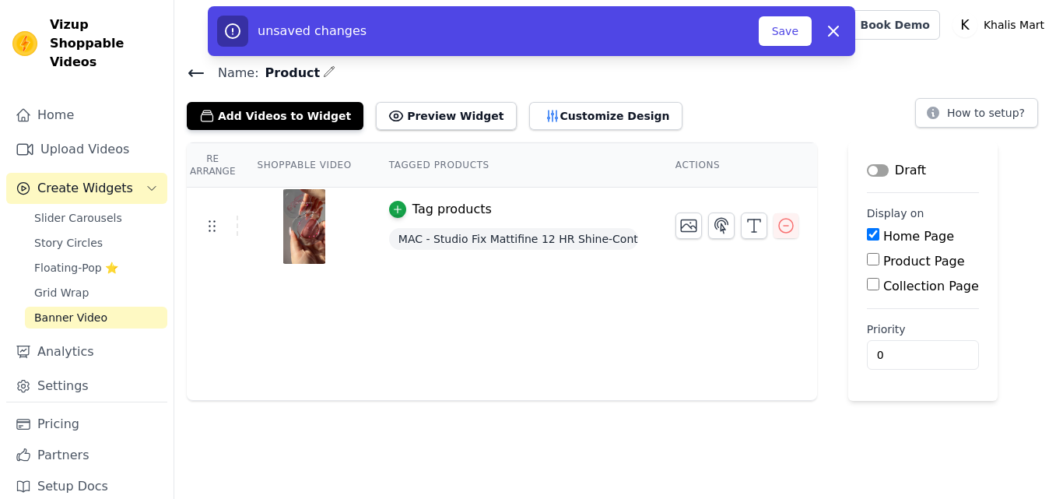
click at [867, 172] on button "Label" at bounding box center [878, 170] width 22 height 12
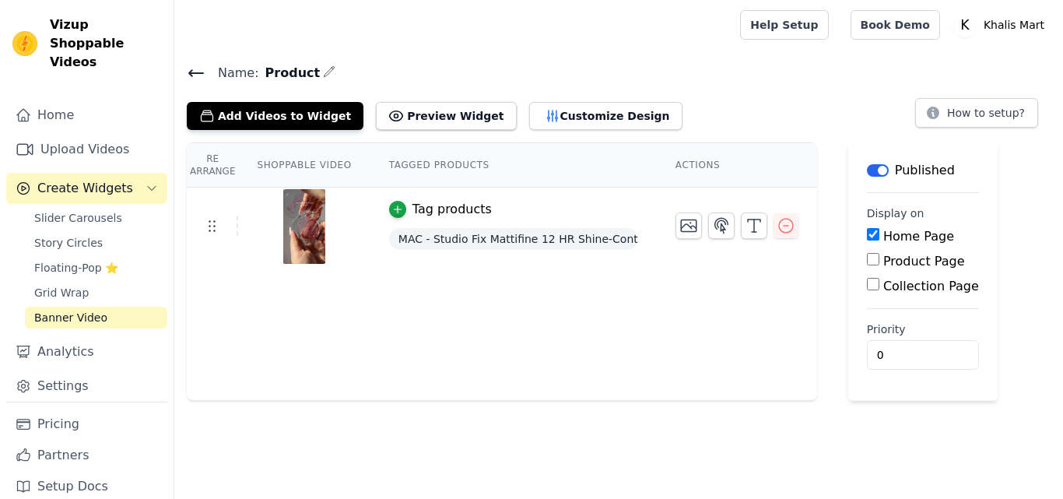
drag, startPoint x: 1055, startPoint y: 142, endPoint x: 1052, endPoint y: 189, distance: 47.6
click at [1052, 189] on div "Name: Product Add Videos to Widget Preview Widget Customize Design How to setup…" at bounding box center [618, 231] width 889 height 339
click at [284, 224] on img at bounding box center [305, 226] width 44 height 75
click at [533, 116] on button "Customize Design" at bounding box center [605, 116] width 153 height 28
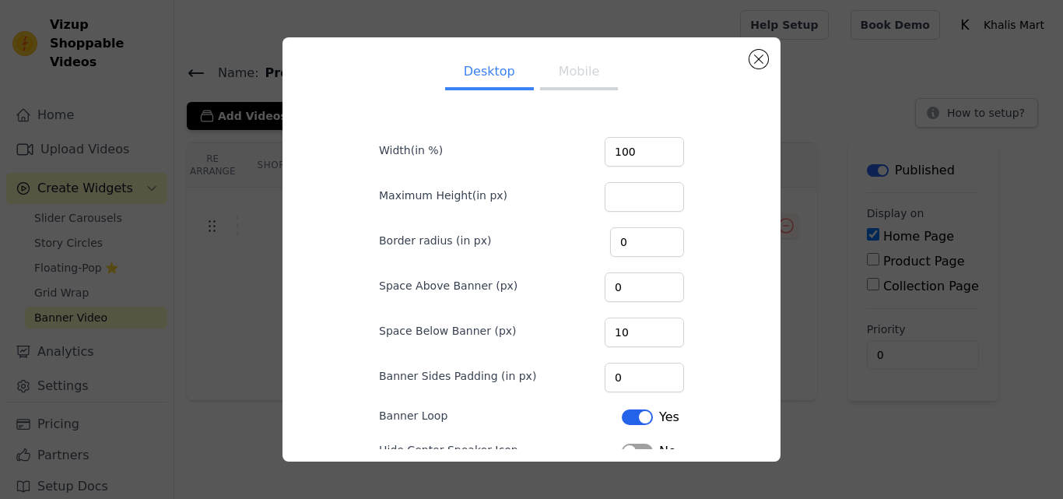
click at [574, 70] on button "Mobile" at bounding box center [579, 73] width 78 height 34
click at [753, 56] on button "Close modal" at bounding box center [758, 59] width 19 height 19
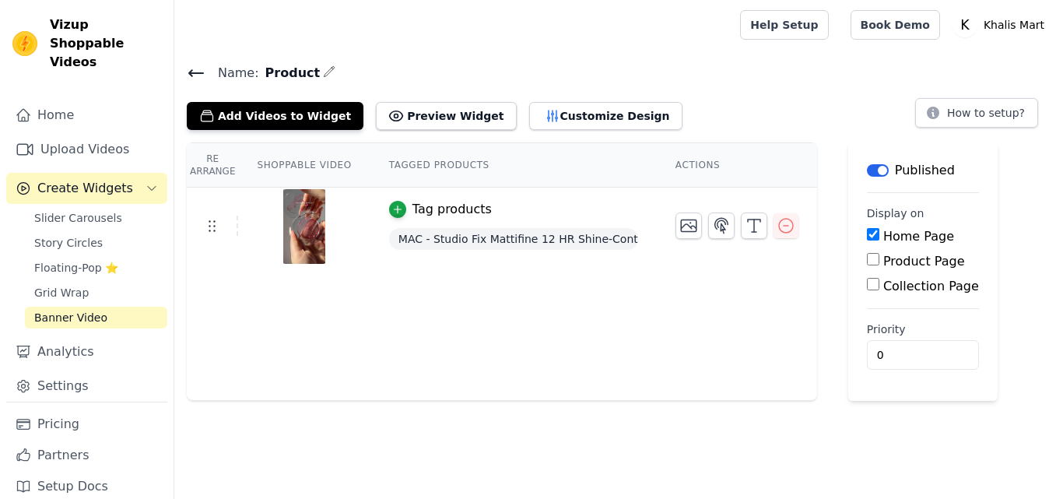
click at [870, 261] on div "Product Page" at bounding box center [923, 261] width 112 height 19
click at [867, 265] on input "Product Page" at bounding box center [873, 259] width 12 height 12
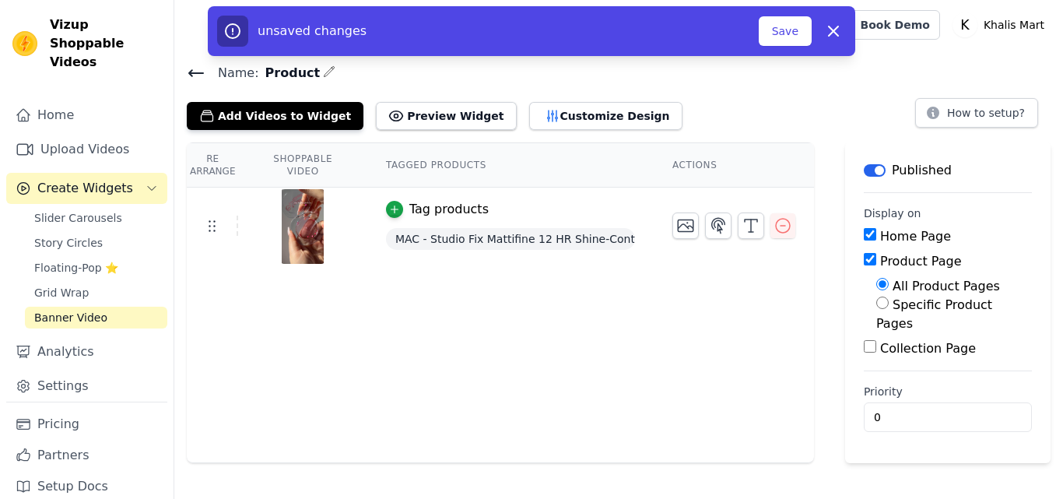
click at [864, 265] on input "Product Page" at bounding box center [870, 259] width 12 height 12
checkbox input "false"
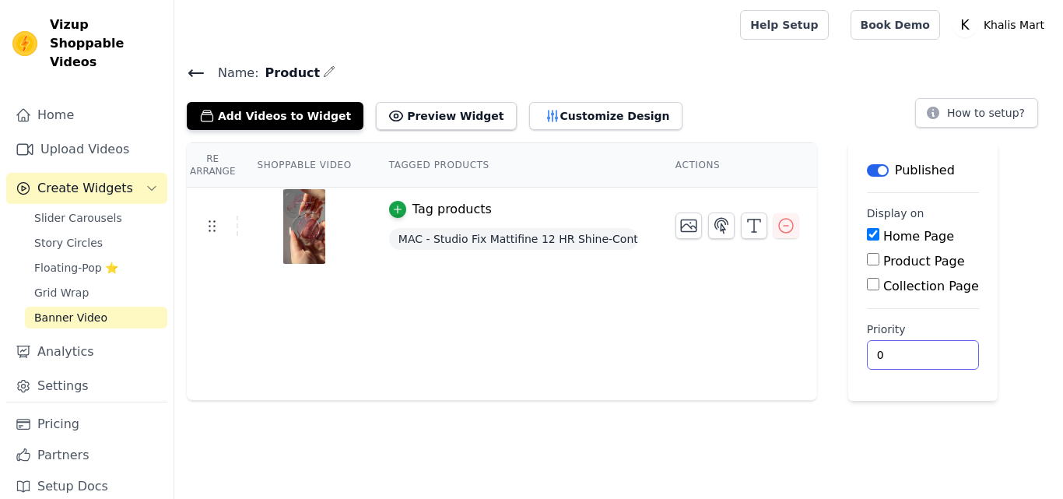
click at [881, 361] on input "0" at bounding box center [923, 355] width 112 height 30
click at [923, 350] on input "1" at bounding box center [923, 355] width 112 height 30
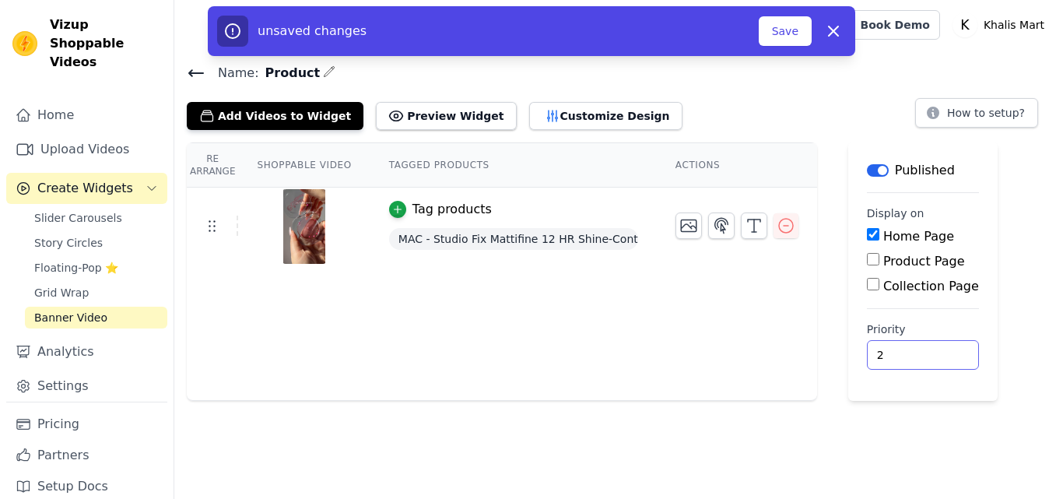
click at [924, 350] on input "2" at bounding box center [923, 355] width 112 height 30
click at [924, 350] on input "3" at bounding box center [923, 355] width 112 height 30
type input "4"
click at [924, 350] on input "4" at bounding box center [923, 355] width 112 height 30
click at [781, 27] on button "Save" at bounding box center [785, 31] width 53 height 30
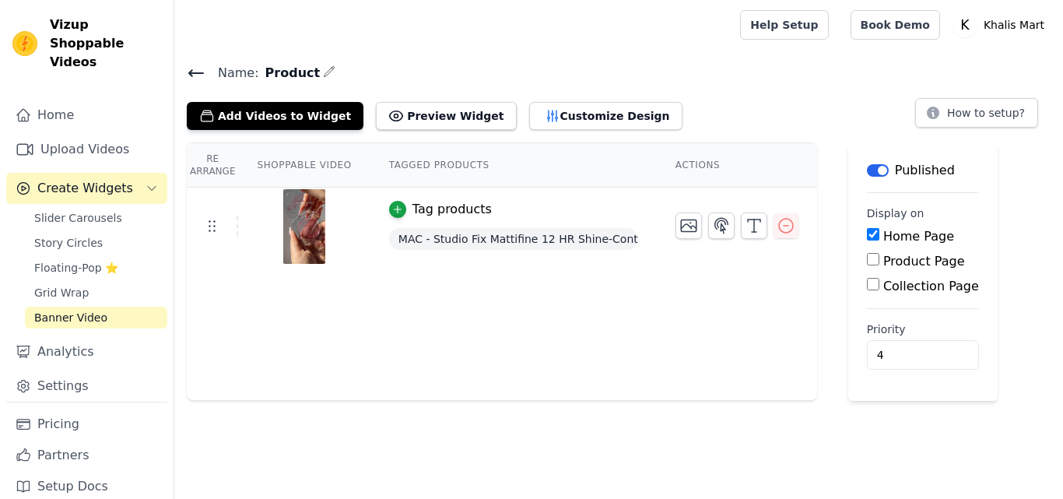
click at [323, 66] on icon "button" at bounding box center [329, 71] width 12 height 12
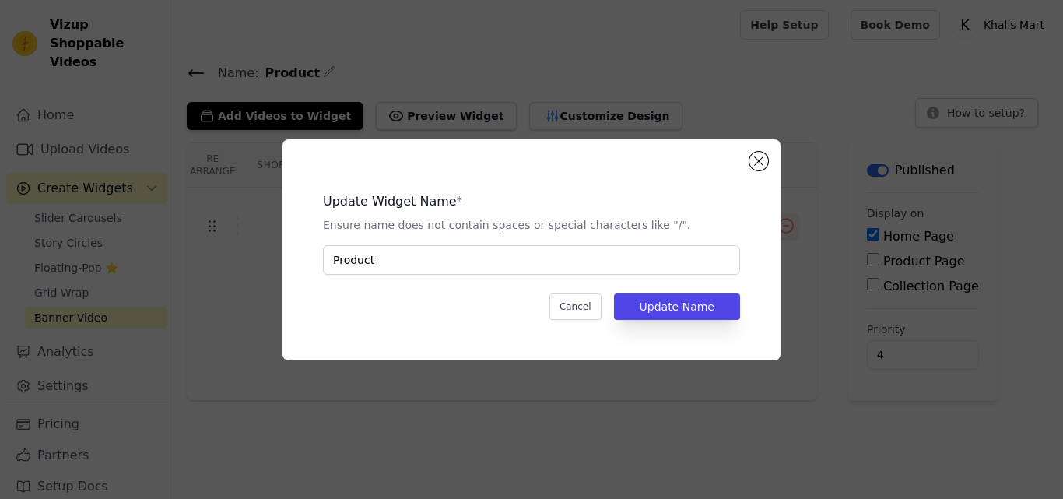
click at [769, 165] on div "Update Widget Name * Ensure name does not contain spaces or special characters …" at bounding box center [532, 249] width 498 height 221
click at [750, 151] on div "Update Widget Name * Ensure name does not contain spaces or special characters …" at bounding box center [532, 249] width 498 height 221
click at [763, 153] on button "Close modal" at bounding box center [758, 161] width 19 height 19
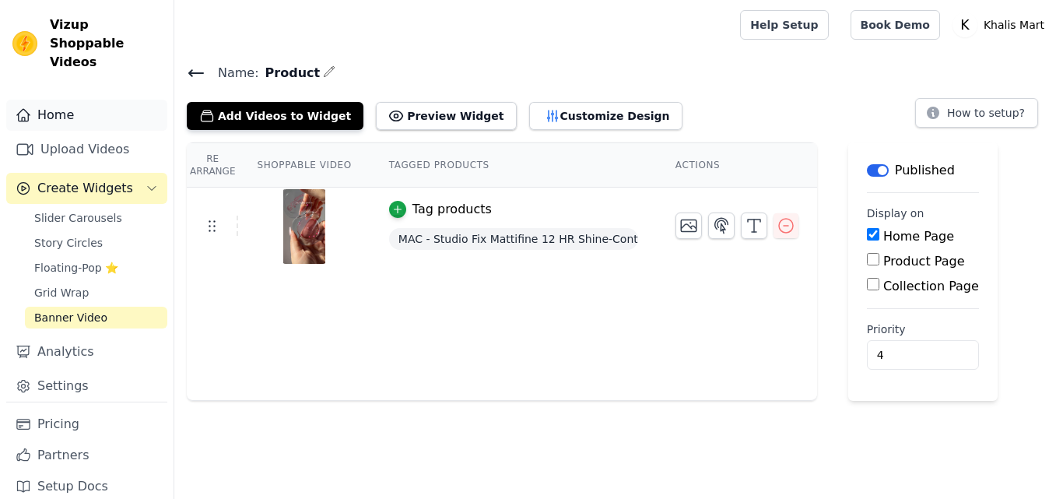
click at [88, 106] on link "Home" at bounding box center [86, 115] width 161 height 31
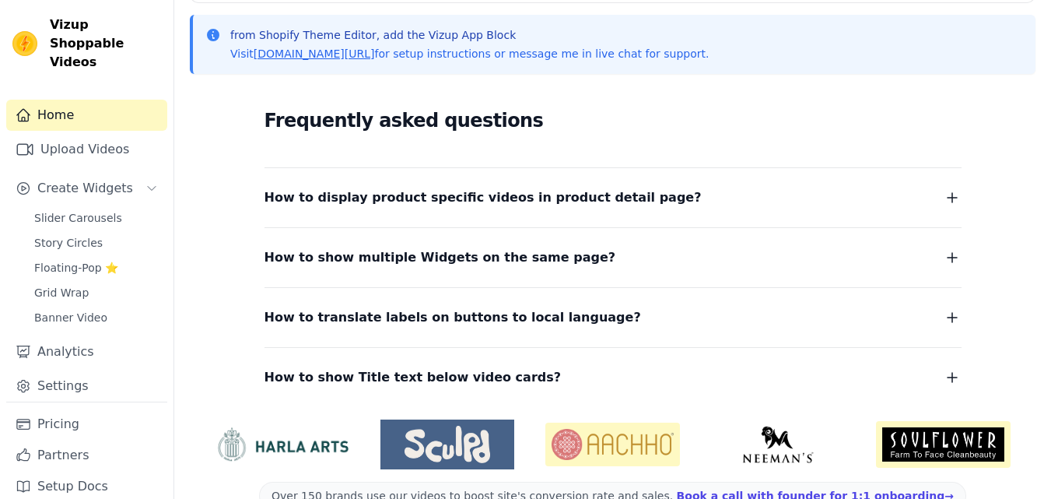
scroll to position [374, 0]
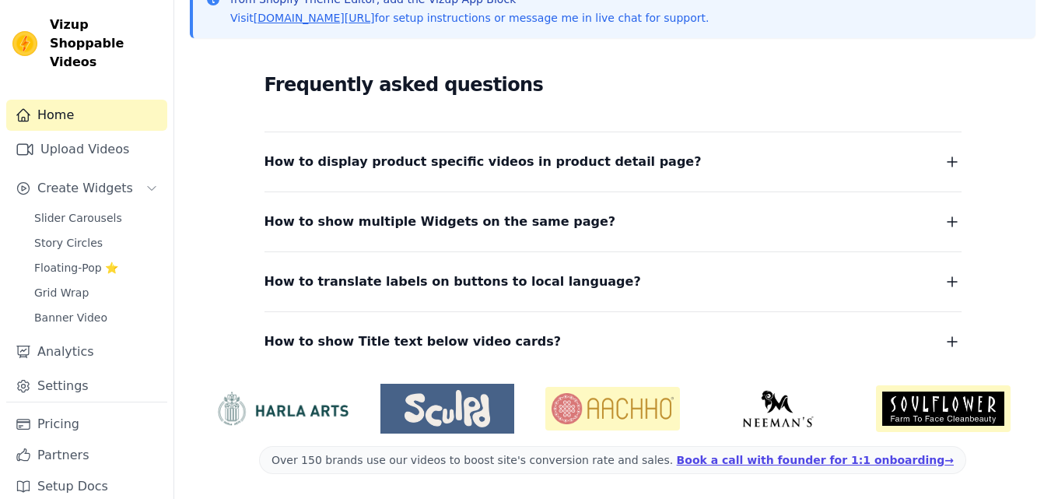
click at [904, 409] on img at bounding box center [943, 408] width 135 height 46
click at [602, 409] on img at bounding box center [613, 409] width 135 height 44
